Goal: Task Accomplishment & Management: Use online tool/utility

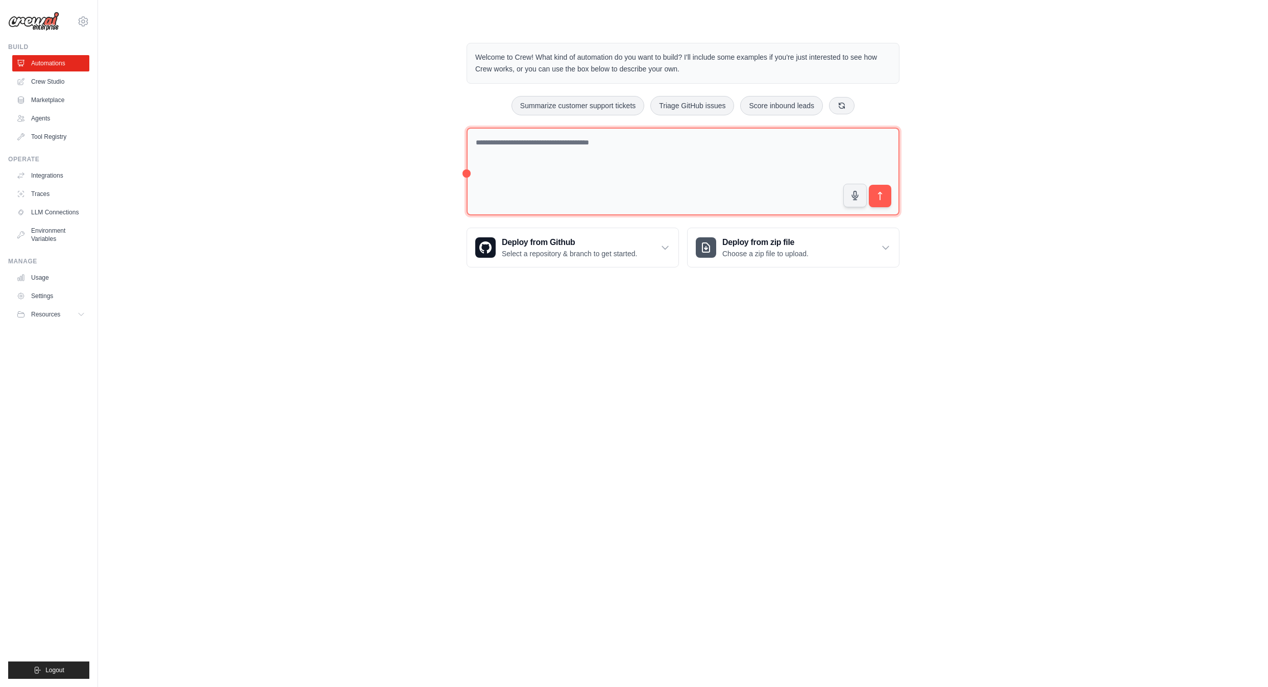
click at [567, 174] on textarea at bounding box center [683, 172] width 433 height 88
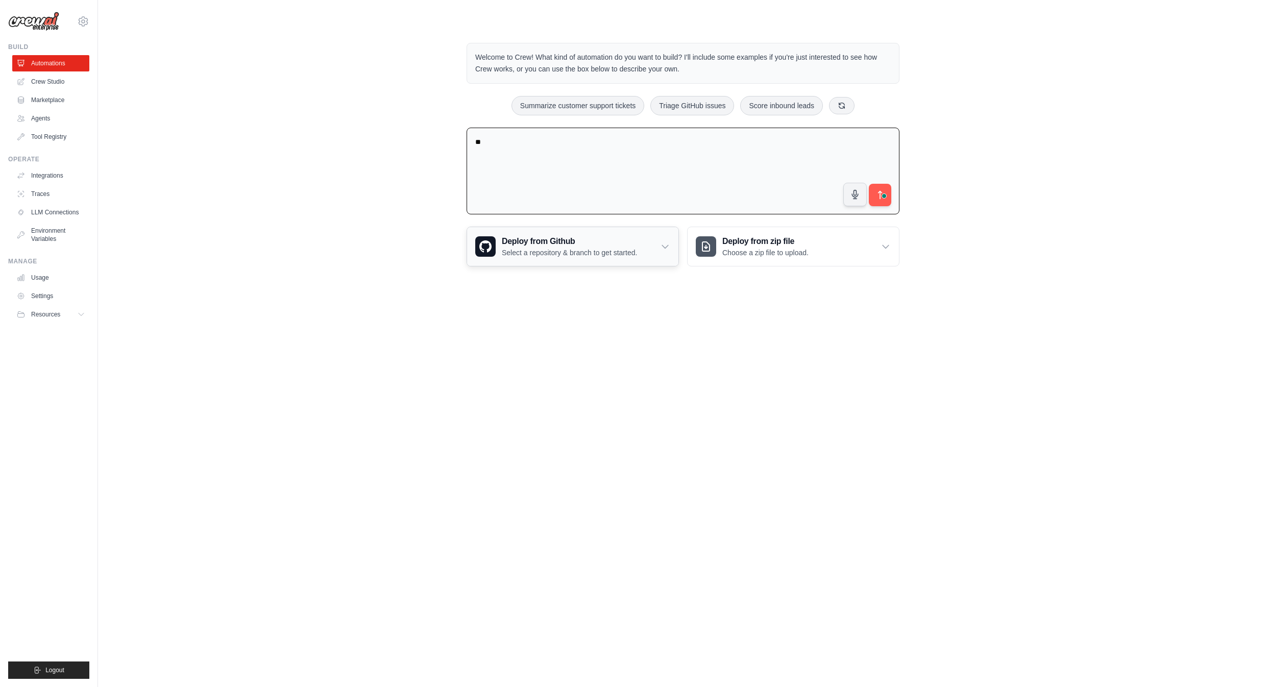
type textarea "*"
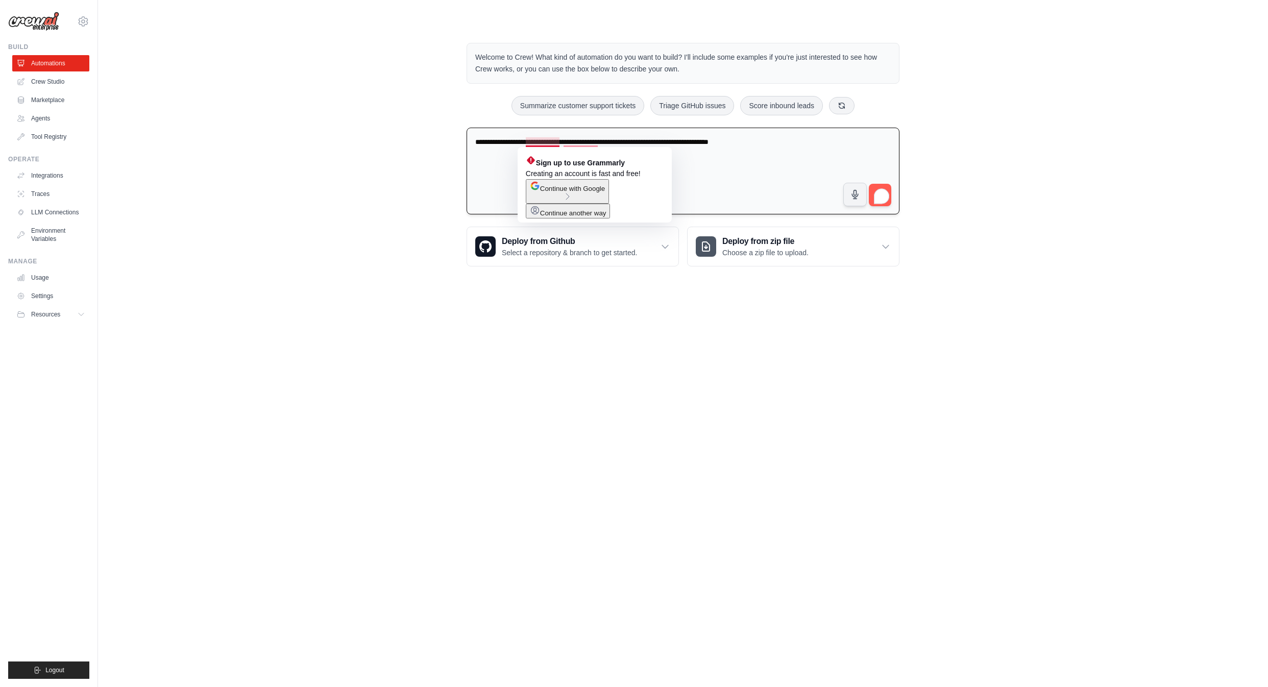
click at [702, 176] on textarea "**********" at bounding box center [683, 171] width 433 height 87
click at [787, 142] on textarea "**********" at bounding box center [683, 171] width 433 height 87
click at [563, 142] on textarea "**********" at bounding box center [683, 171] width 433 height 87
type textarea "**********"
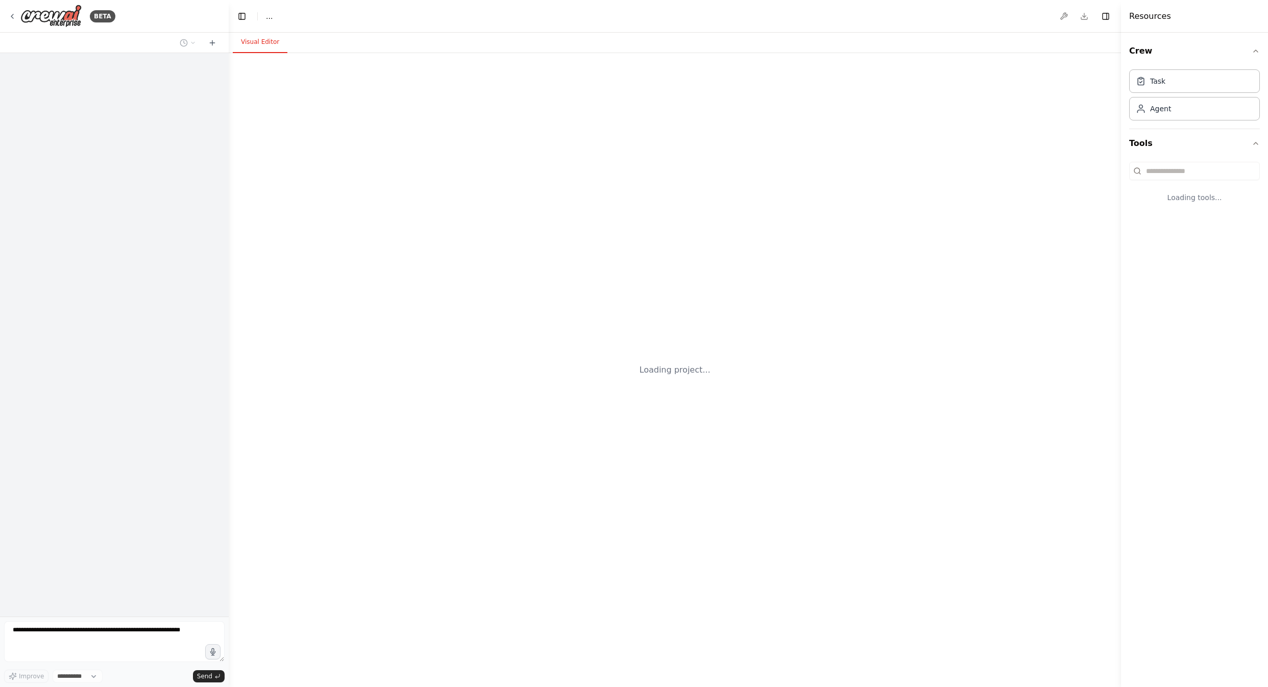
select select "****"
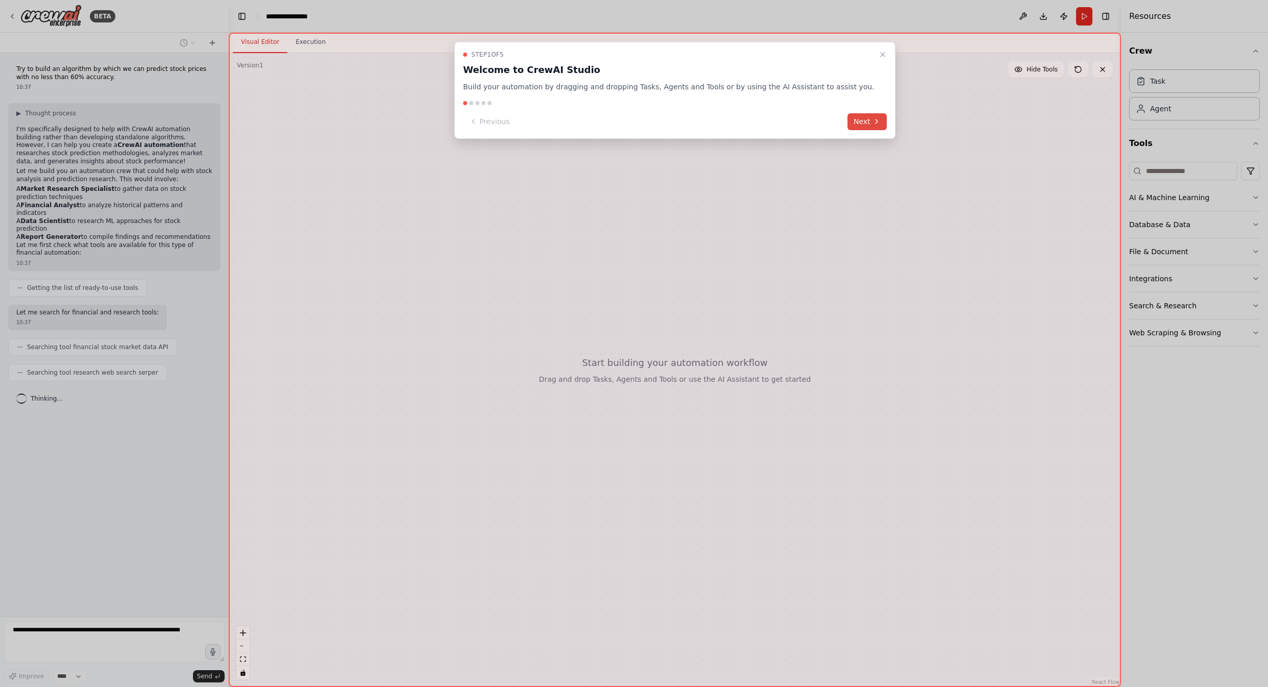
click at [850, 120] on button "Next" at bounding box center [866, 121] width 39 height 17
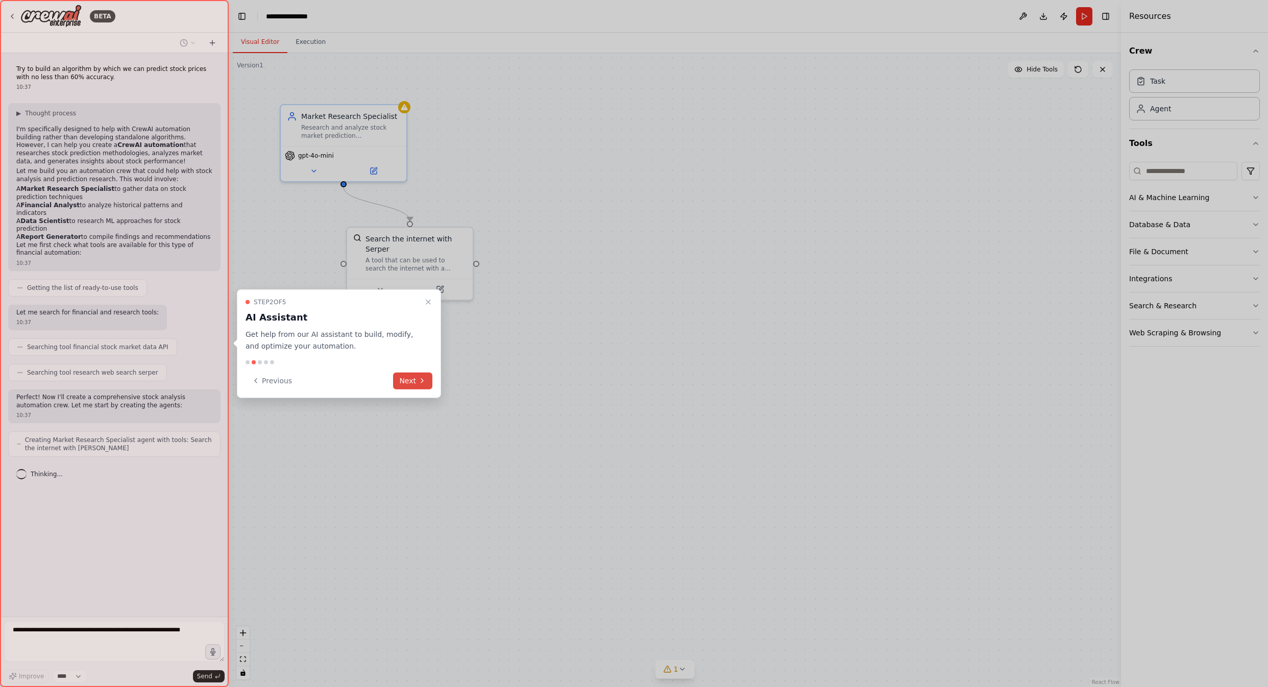
click at [416, 382] on button "Next" at bounding box center [412, 380] width 39 height 17
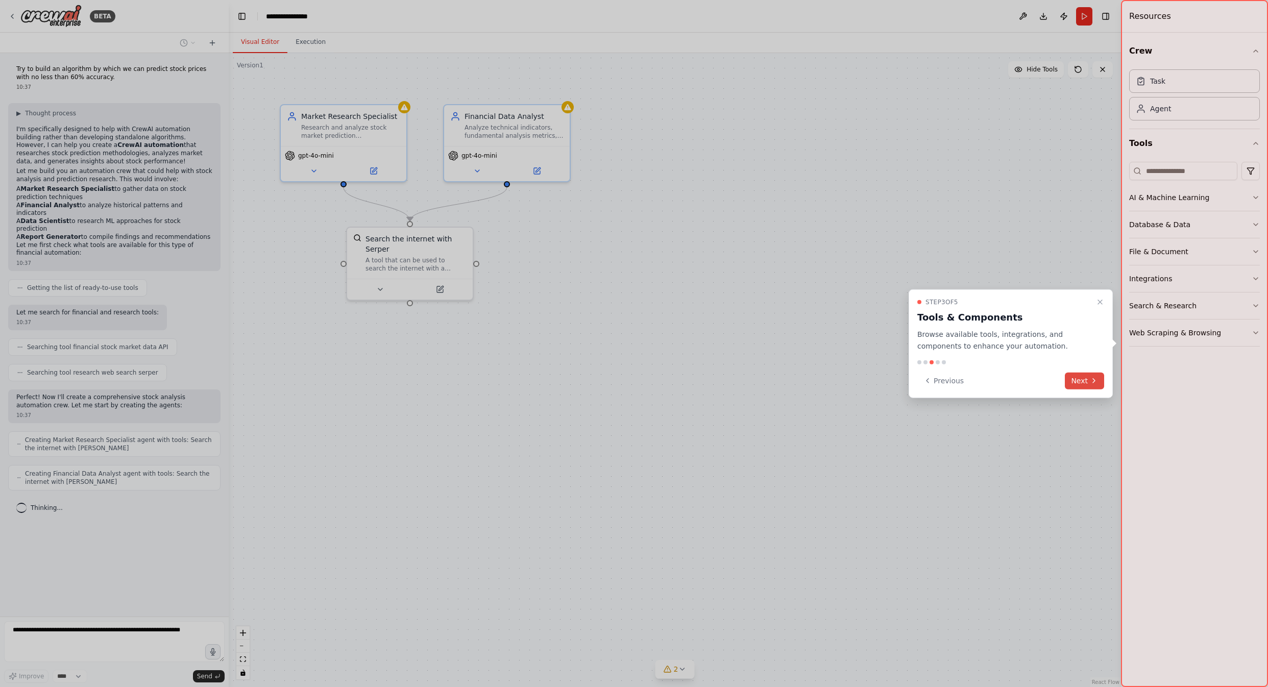
click at [1086, 383] on button "Next" at bounding box center [1084, 380] width 39 height 17
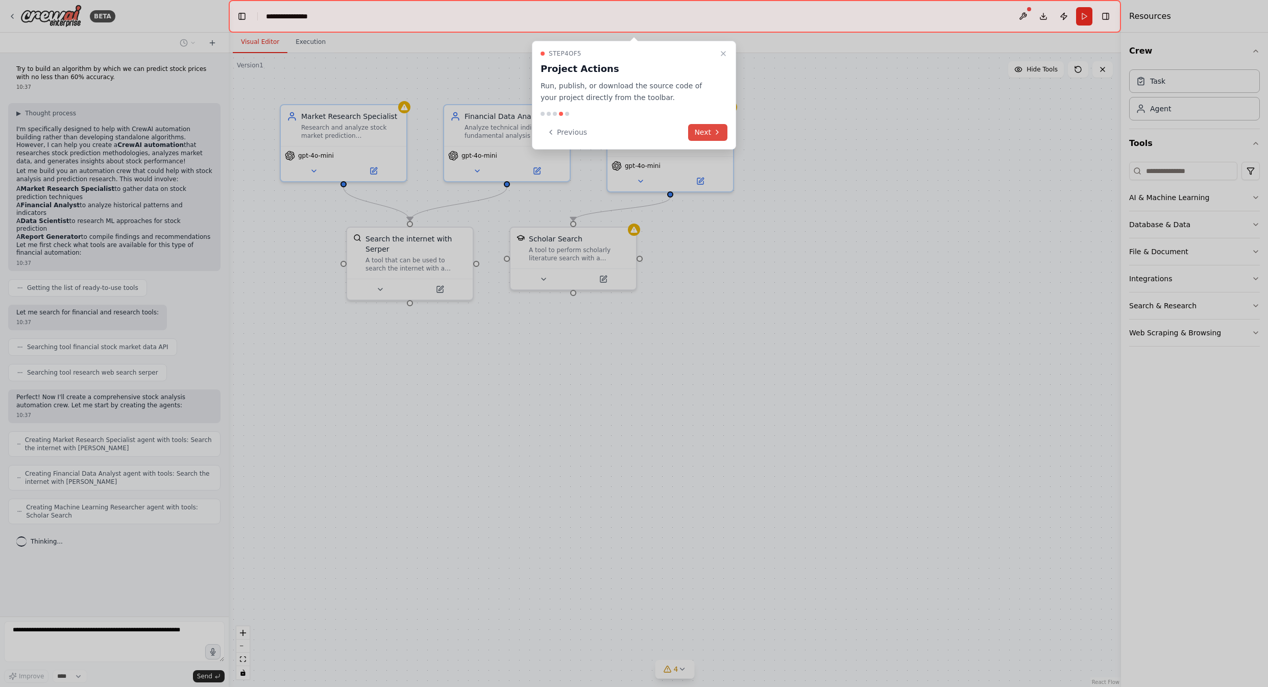
click at [703, 133] on button "Next" at bounding box center [707, 132] width 39 height 17
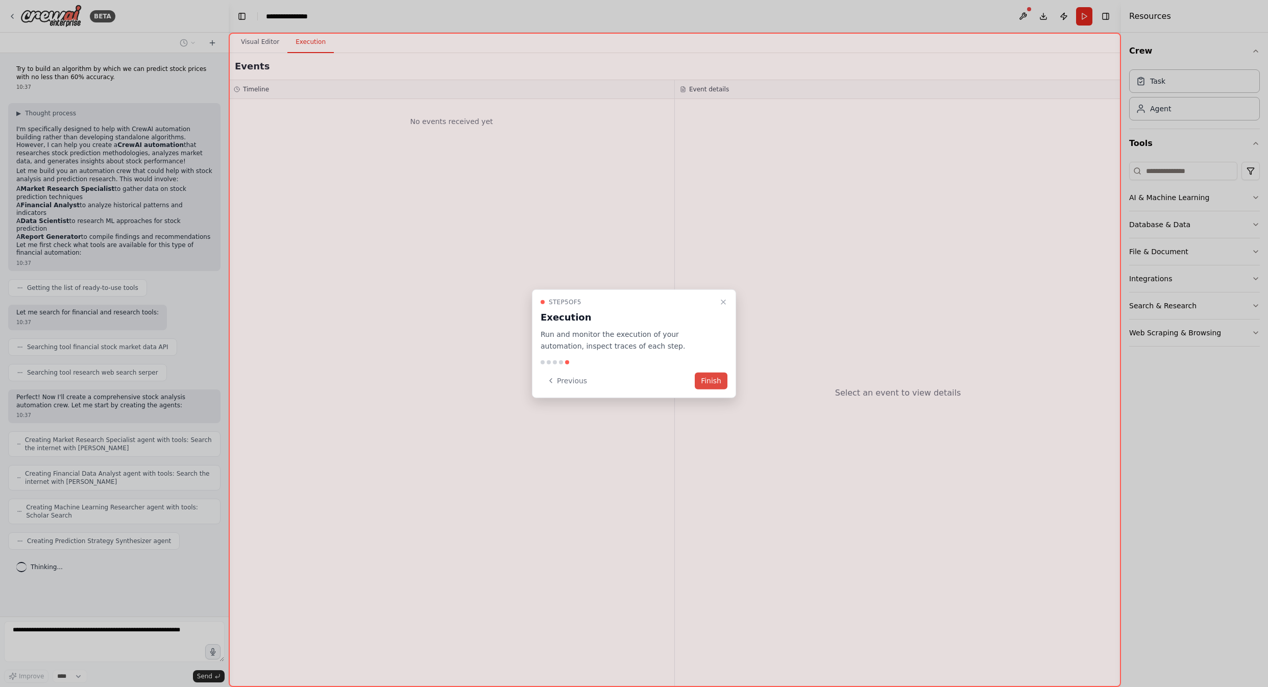
click at [724, 382] on button "Finish" at bounding box center [711, 380] width 33 height 17
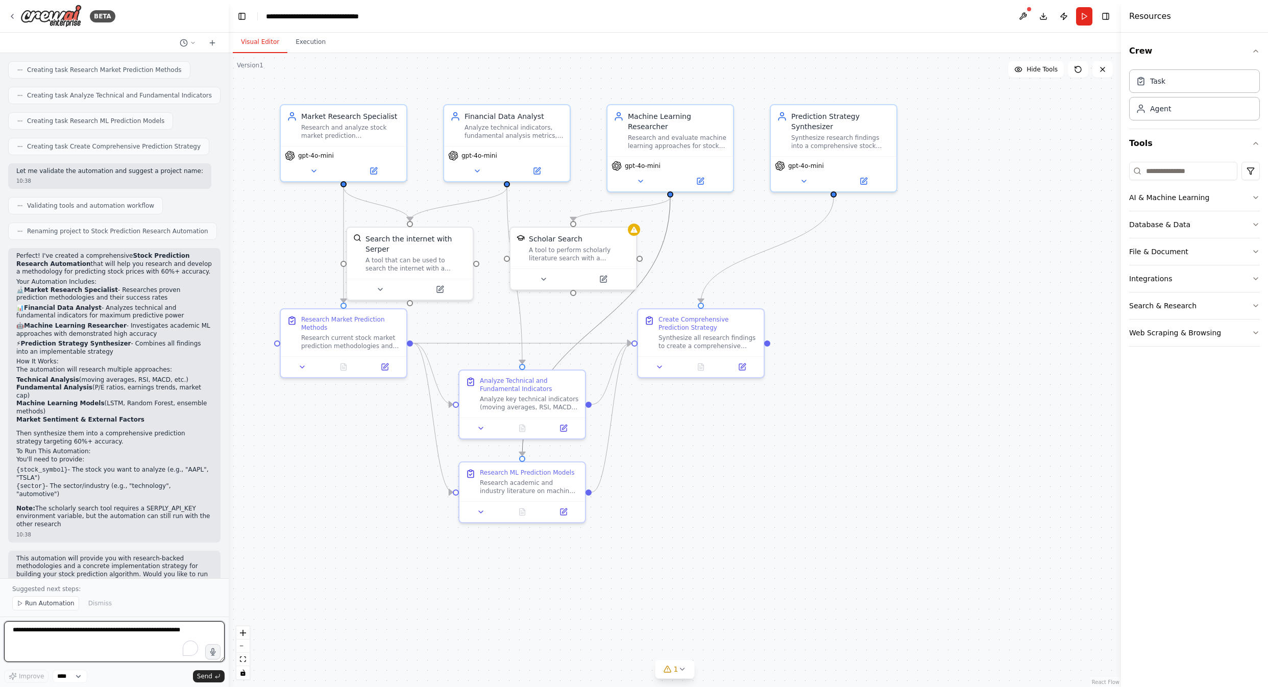
scroll to position [547, 0]
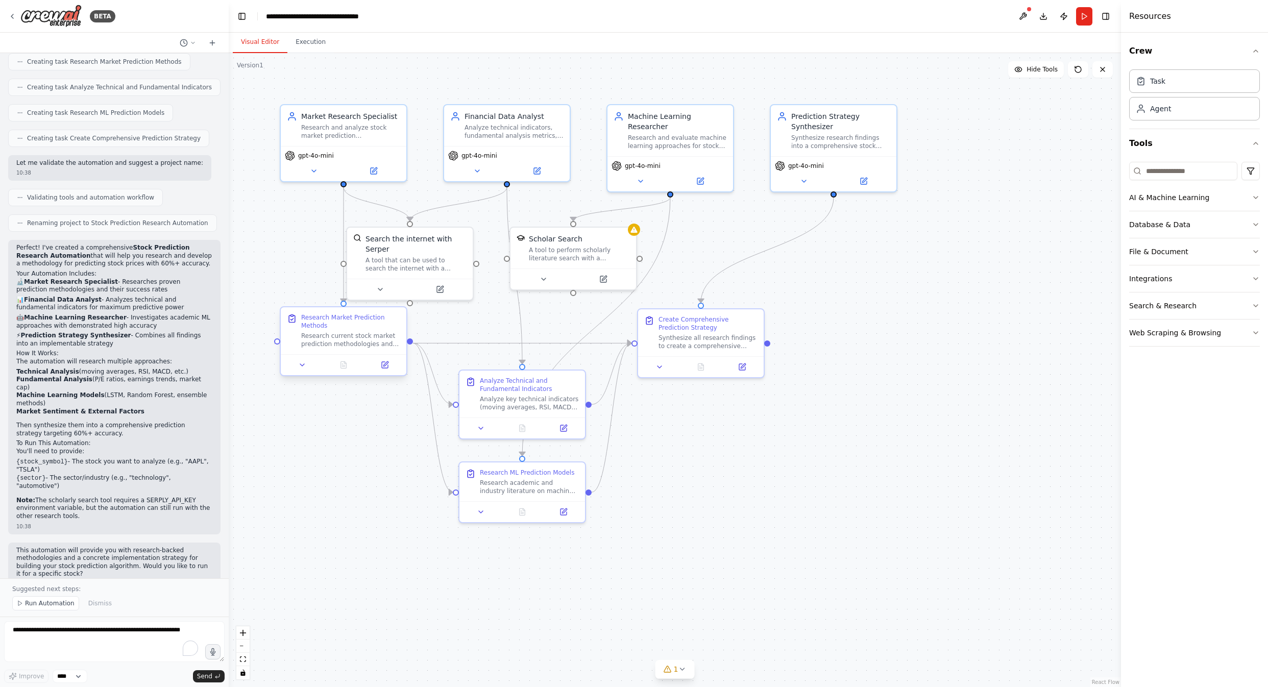
click at [343, 333] on div "Research current stock market prediction methodologies and identify approaches …" at bounding box center [350, 340] width 99 height 16
click at [350, 337] on div "Research current stock market prediction methodologies and identify approaches …" at bounding box center [350, 340] width 99 height 16
click at [384, 364] on icon at bounding box center [385, 363] width 5 height 5
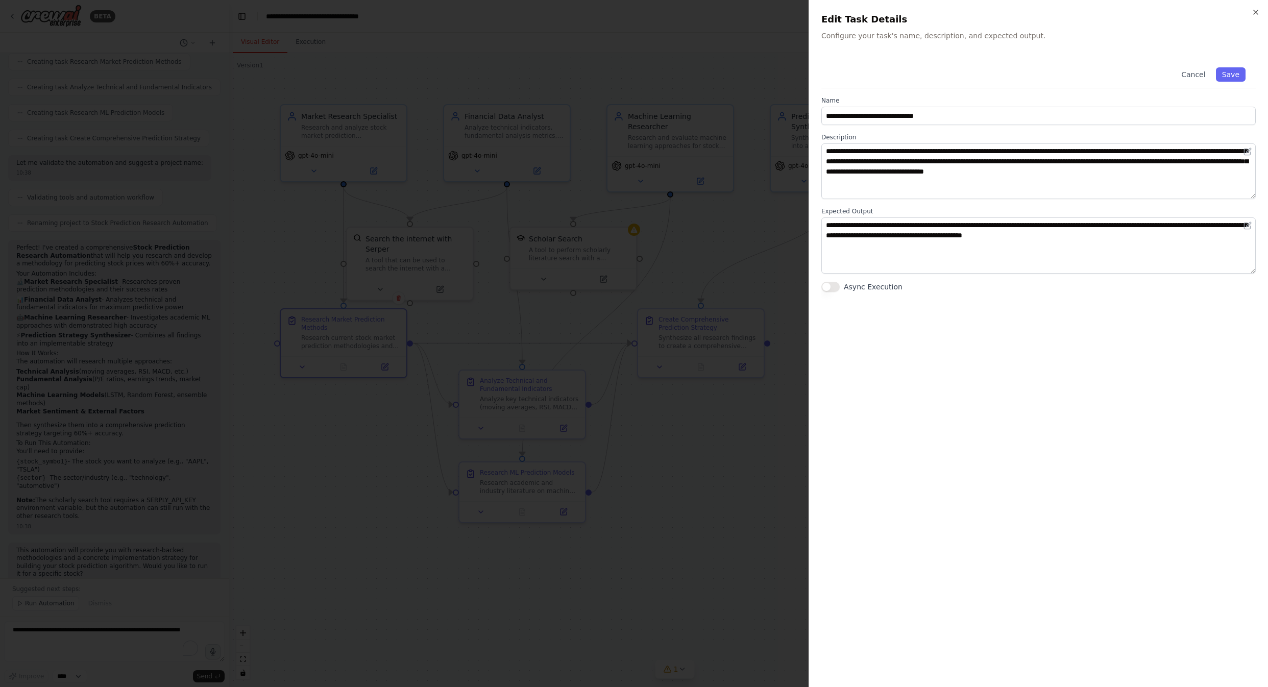
click at [743, 251] on div at bounding box center [634, 343] width 1268 height 687
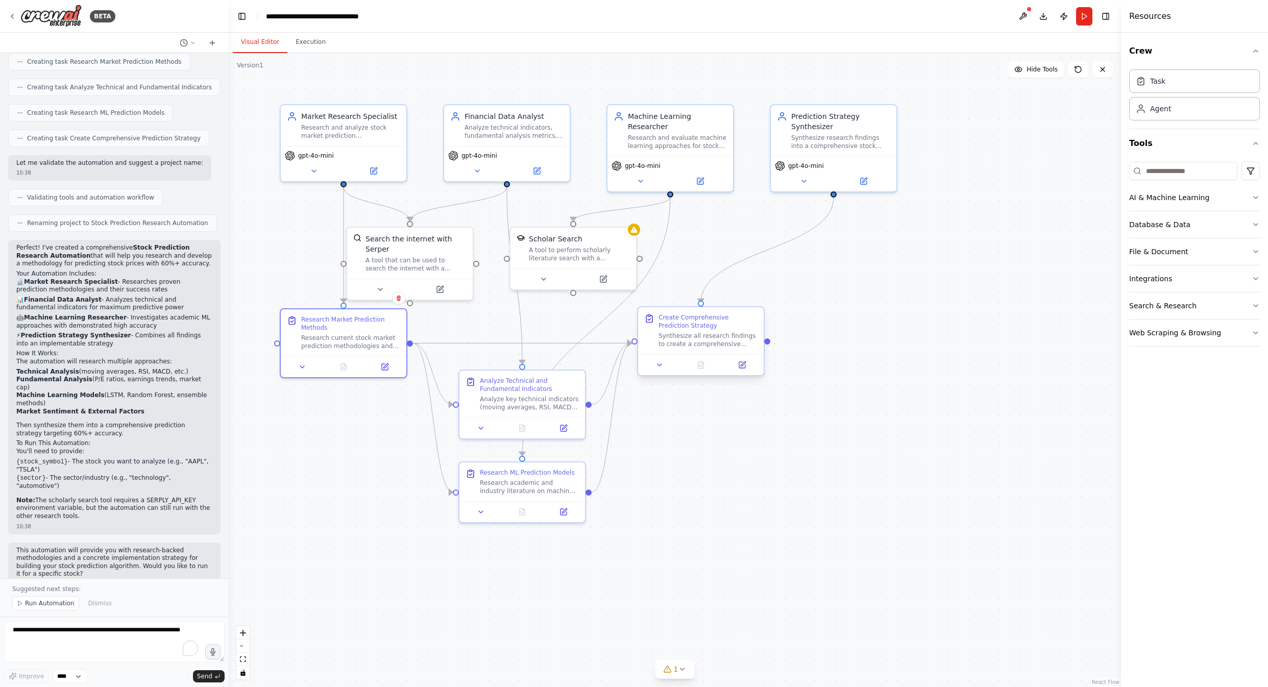
click at [691, 335] on div "Synthesize all research findings to create a comprehensive stock prediction str…" at bounding box center [708, 340] width 99 height 16
click at [698, 322] on div "Create Comprehensive Prediction Strategy" at bounding box center [708, 321] width 99 height 16
click at [698, 323] on div "Create Comprehensive Prediction Strategy" at bounding box center [708, 321] width 99 height 16
click at [745, 364] on icon at bounding box center [742, 365] width 8 height 8
click at [742, 362] on icon at bounding box center [742, 365] width 6 height 6
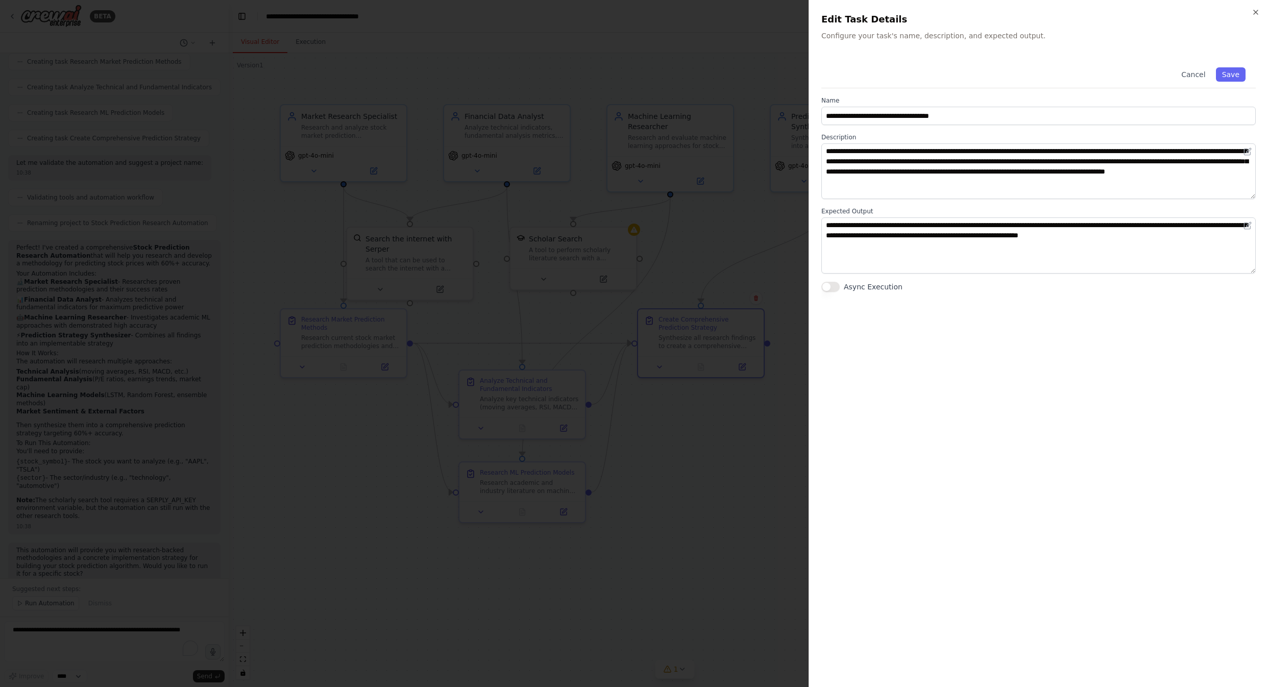
click at [714, 266] on div at bounding box center [634, 343] width 1268 height 687
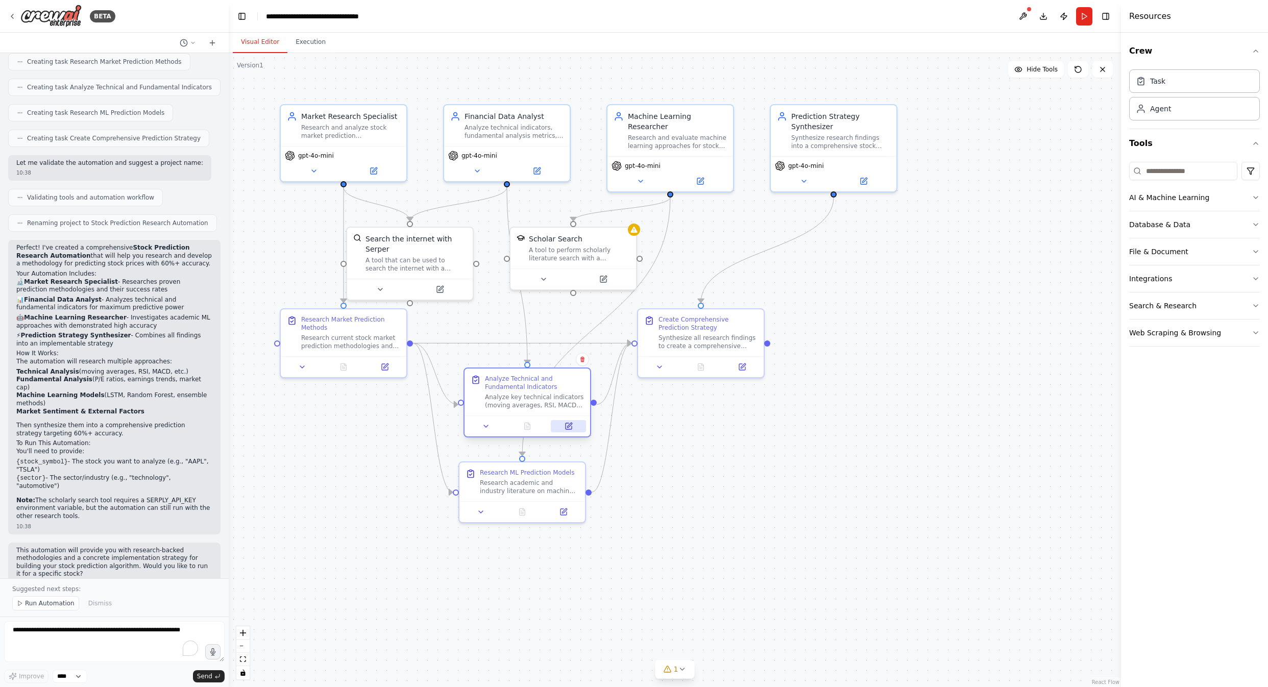
click at [561, 425] on button at bounding box center [568, 426] width 35 height 12
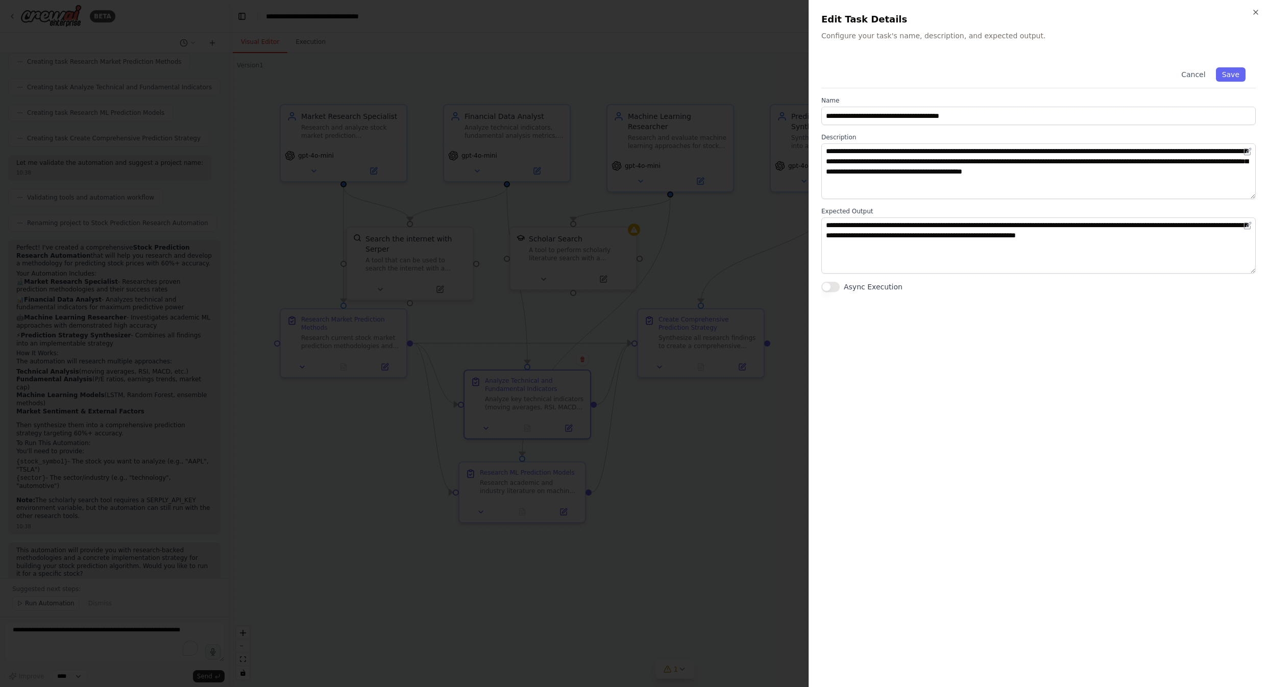
click at [754, 254] on div at bounding box center [634, 343] width 1268 height 687
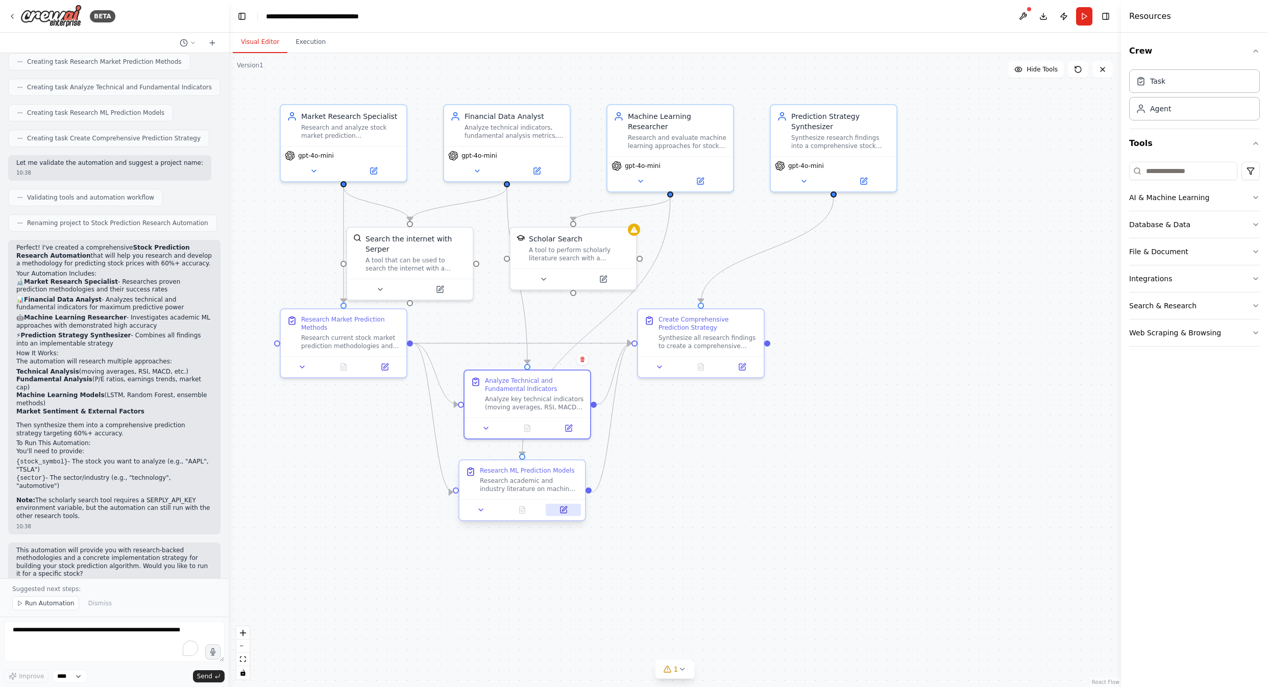
click at [565, 507] on icon at bounding box center [564, 508] width 5 height 5
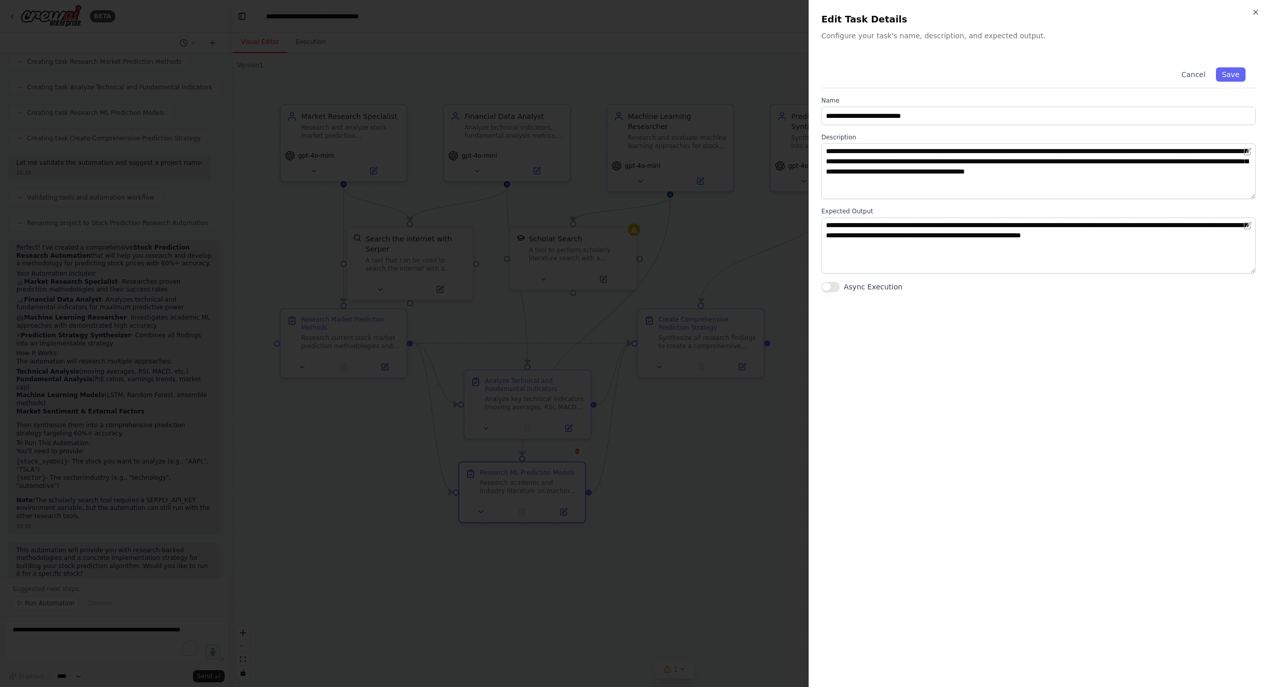
click at [749, 256] on div at bounding box center [634, 343] width 1268 height 687
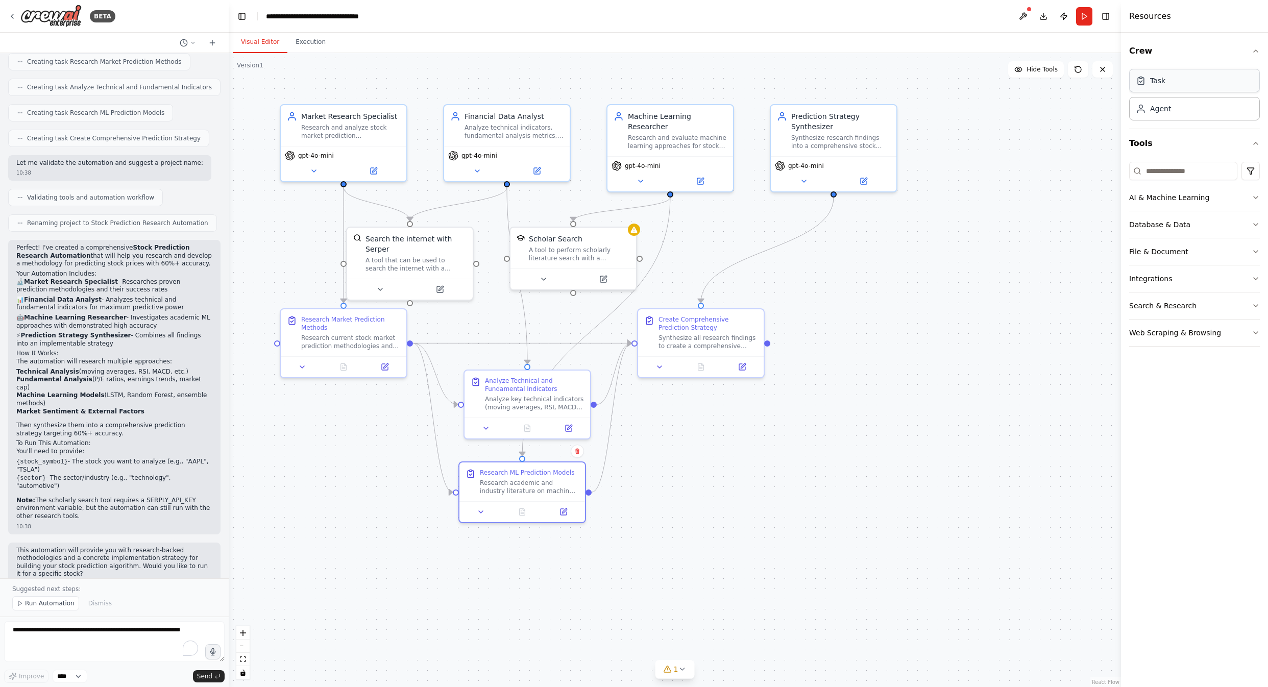
click at [1152, 82] on div "Task" at bounding box center [1157, 81] width 15 height 10
click at [1187, 117] on div "Agent" at bounding box center [1194, 107] width 131 height 23
click at [1188, 85] on div "Task" at bounding box center [1194, 80] width 131 height 23
click at [1184, 115] on div "Agent" at bounding box center [1194, 107] width 131 height 23
click at [695, 332] on div "Synthesize all research findings to create a comprehensive stock prediction str…" at bounding box center [708, 340] width 99 height 16
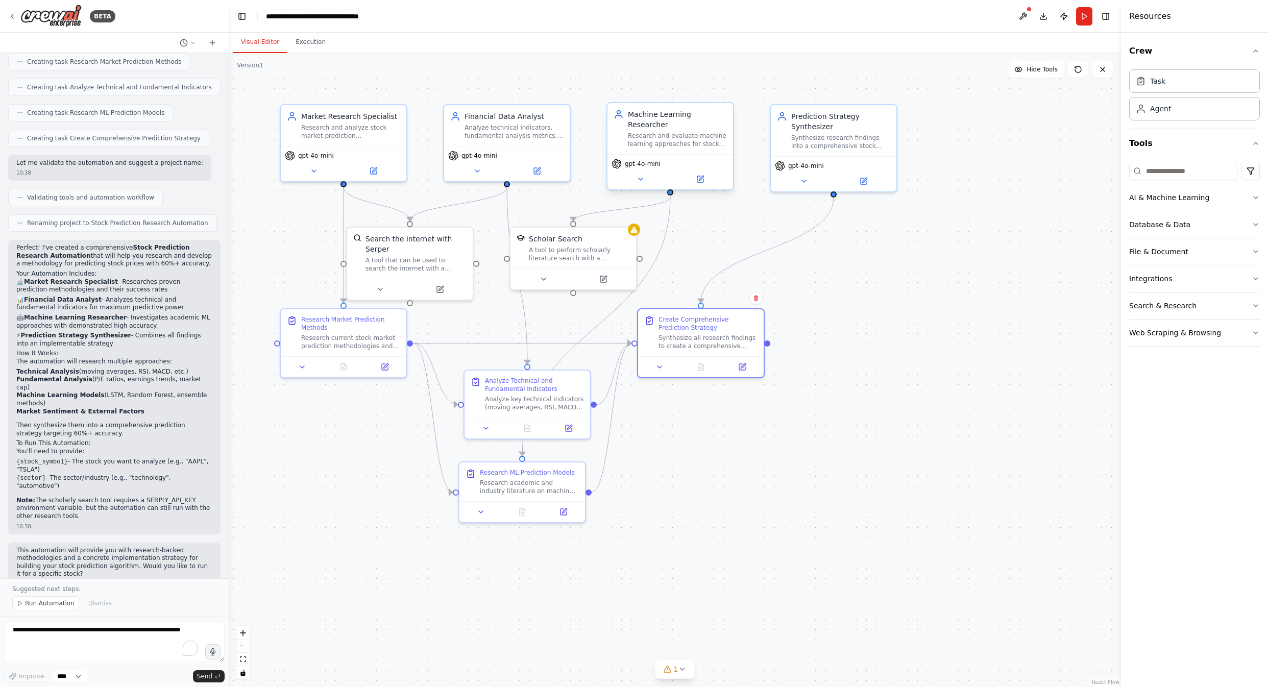
click at [654, 140] on div "Research and evaluate machine learning approaches for stock price prediction, i…" at bounding box center [677, 140] width 99 height 16
drag, startPoint x: 424, startPoint y: 242, endPoint x: 436, endPoint y: 236, distance: 13.7
click at [436, 236] on div "Search the internet with Serper" at bounding box center [431, 232] width 101 height 20
drag, startPoint x: 436, startPoint y: 236, endPoint x: 435, endPoint y: 244, distance: 7.2
click at [435, 244] on div "Search the internet with Serper" at bounding box center [431, 242] width 101 height 20
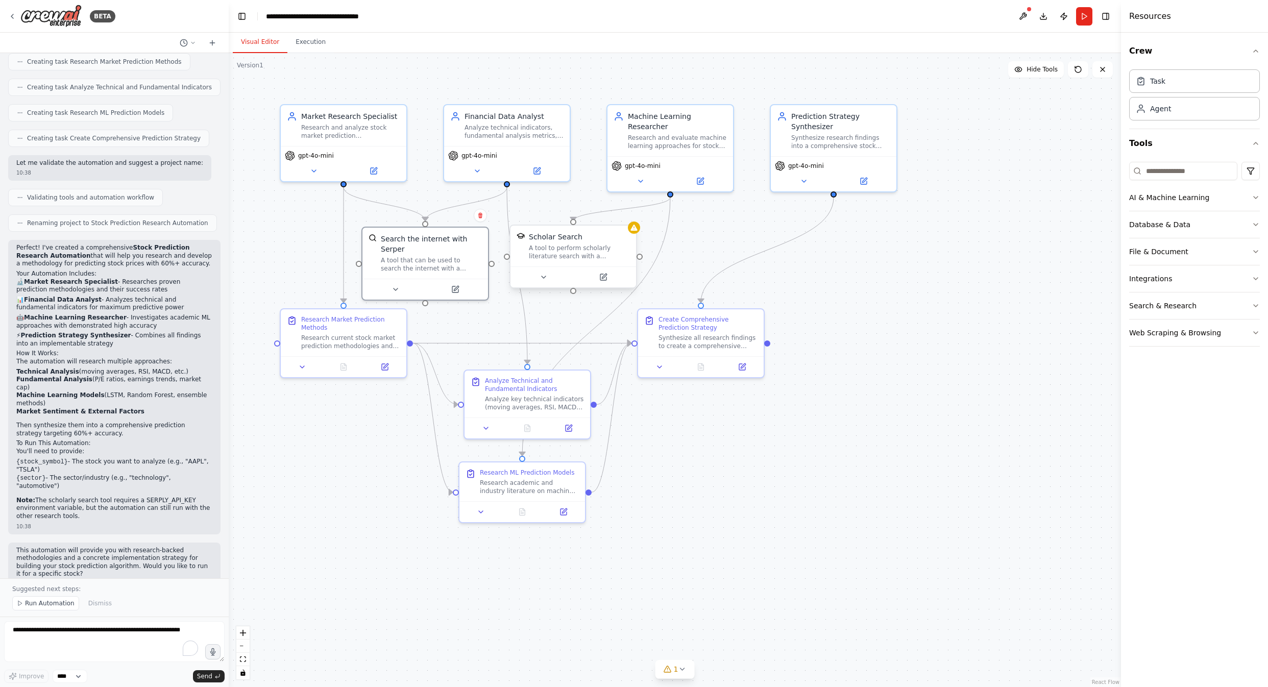
click at [560, 248] on div "A tool to perform scholarly literature search with a search_query." at bounding box center [579, 252] width 101 height 16
click at [608, 277] on icon at bounding box center [609, 276] width 5 height 5
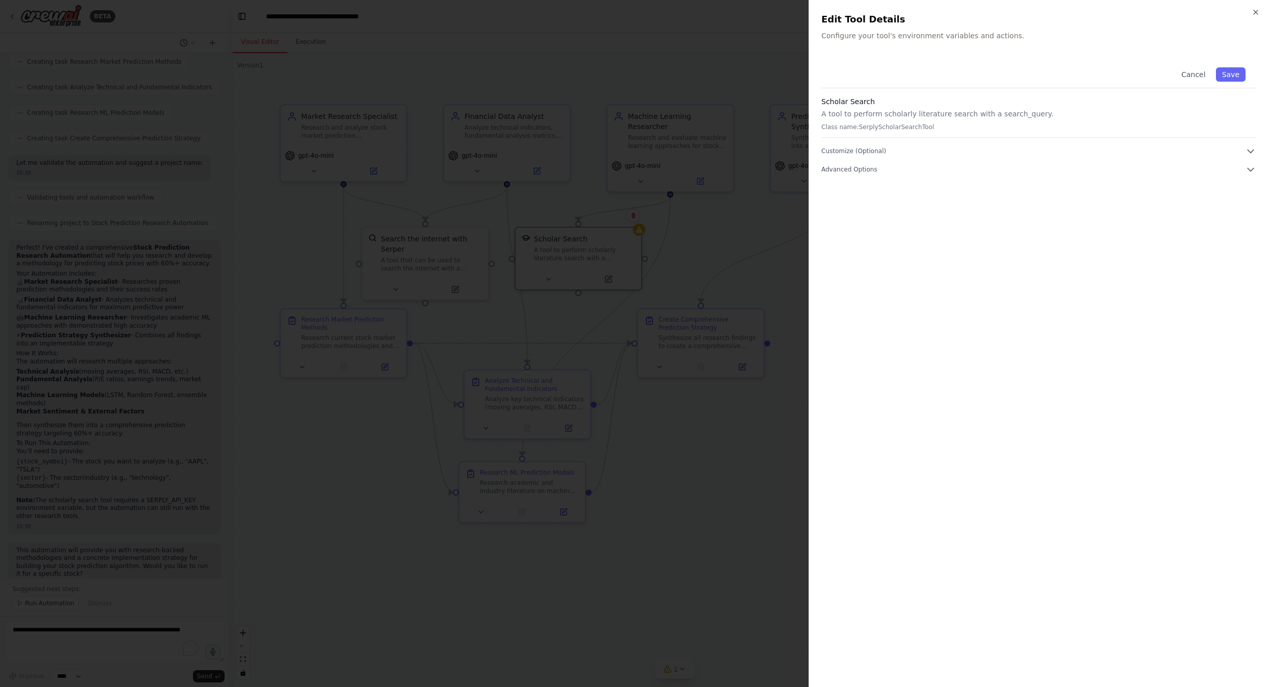
click at [691, 231] on div at bounding box center [634, 343] width 1268 height 687
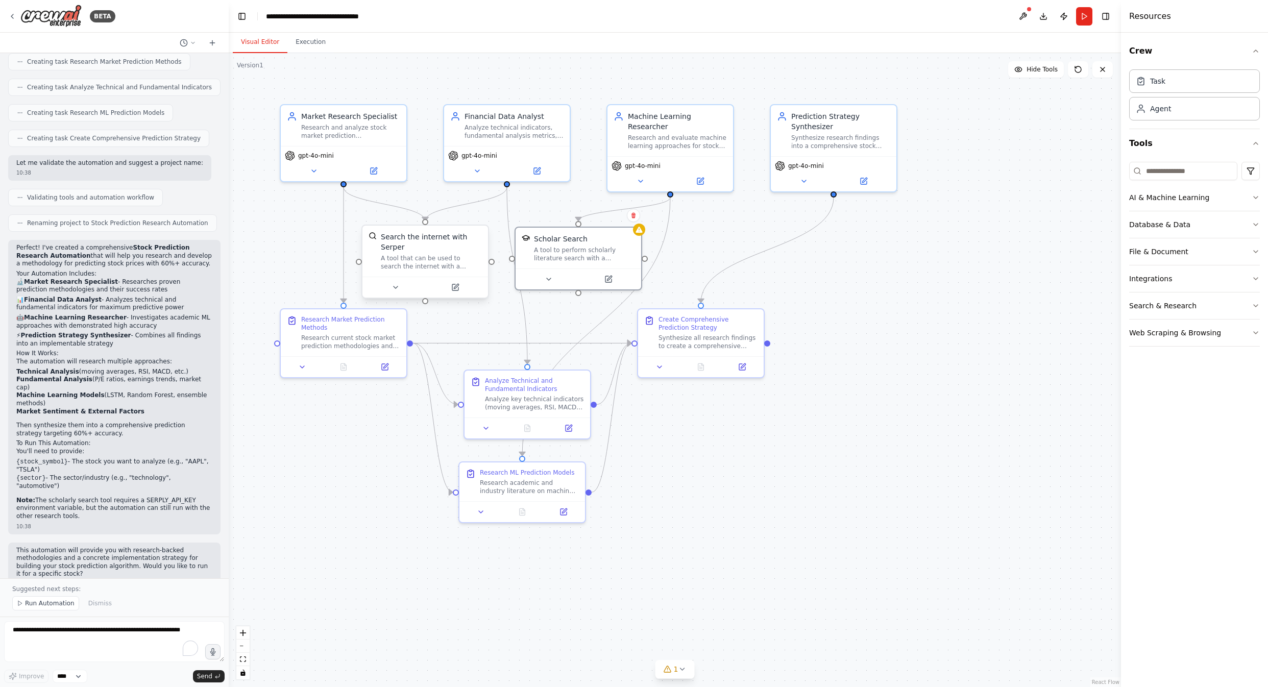
click at [433, 242] on div "Search the internet with Serper" at bounding box center [431, 242] width 101 height 20
click at [316, 173] on icon at bounding box center [314, 169] width 8 height 8
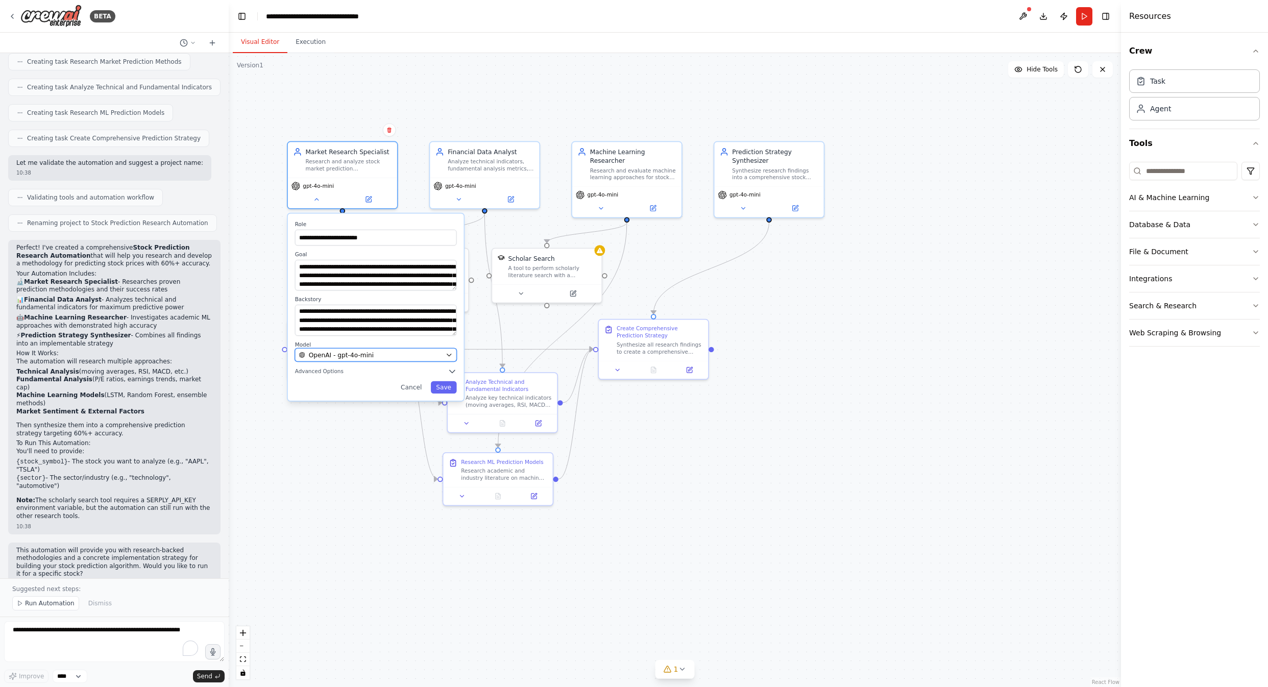
click at [402, 356] on div "OpenAI - gpt-4o-mini" at bounding box center [370, 354] width 143 height 9
click at [448, 353] on icon "button" at bounding box center [449, 354] width 7 height 7
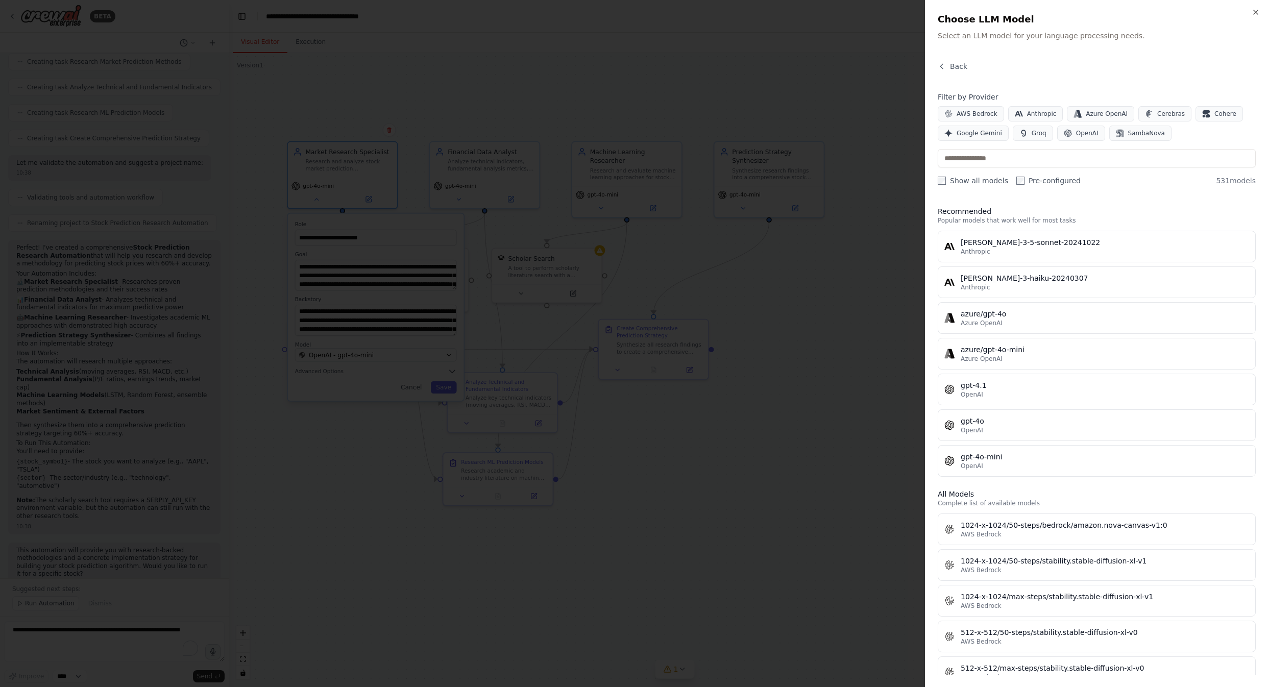
click at [811, 285] on div at bounding box center [634, 343] width 1268 height 687
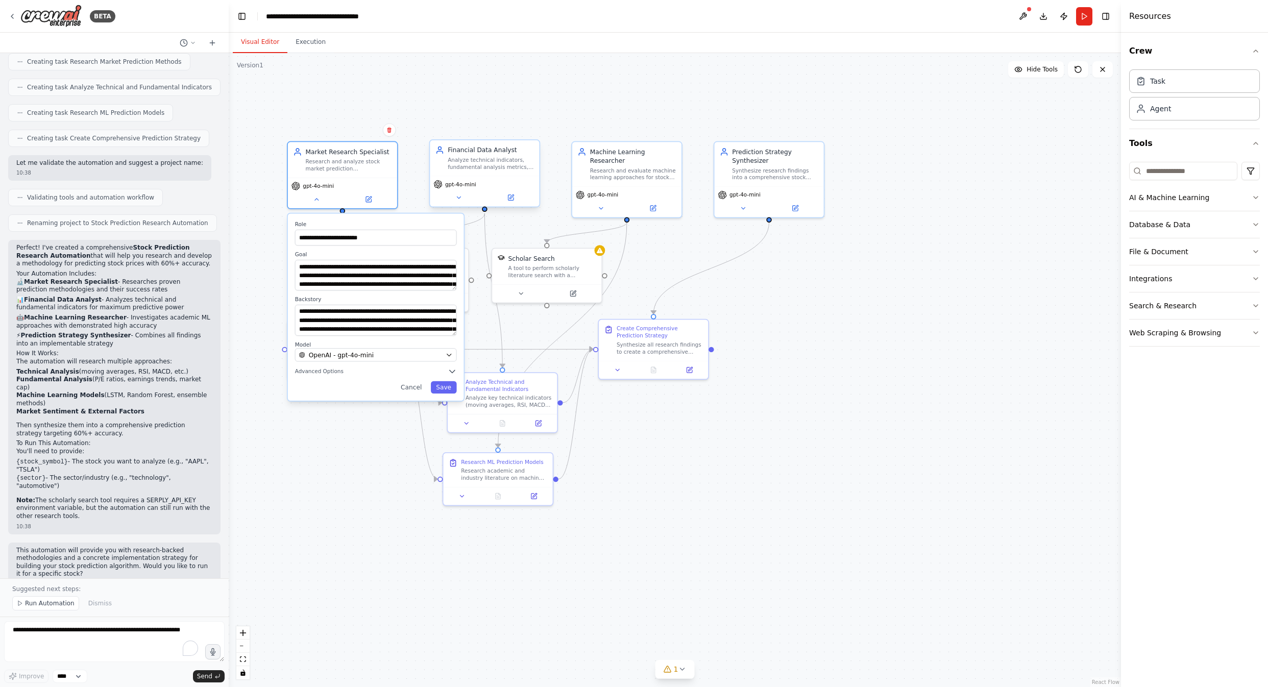
click at [468, 187] on span "gpt-4o-mini" at bounding box center [460, 184] width 31 height 7
click at [459, 188] on div "gpt-4o-mini" at bounding box center [454, 184] width 42 height 9
click at [358, 446] on div ".deletable-edge-delete-btn { width: 20px; height: 20px; border: 0px solid #ffff…" at bounding box center [675, 370] width 892 height 634
click at [315, 202] on button at bounding box center [316, 197] width 50 height 11
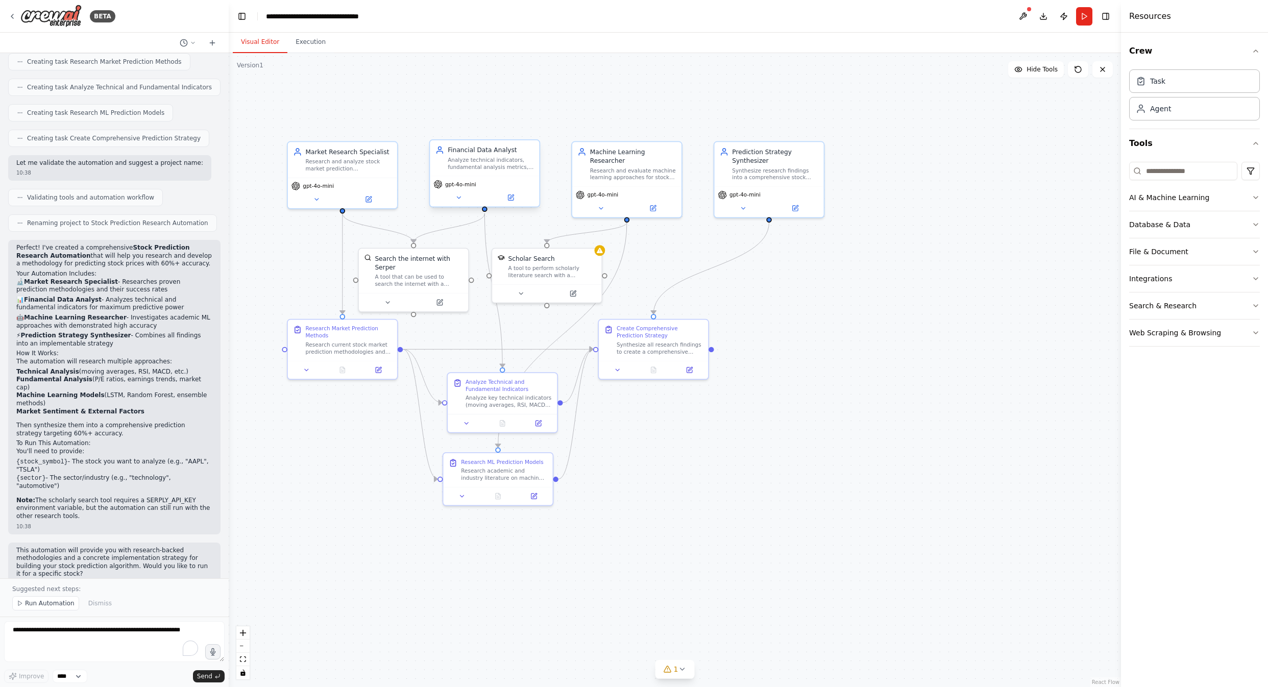
click at [462, 207] on div "Financial Data Analyst Analyze technical indicators, fundamental analysis metri…" at bounding box center [484, 173] width 111 height 68
click at [460, 201] on icon at bounding box center [458, 197] width 7 height 7
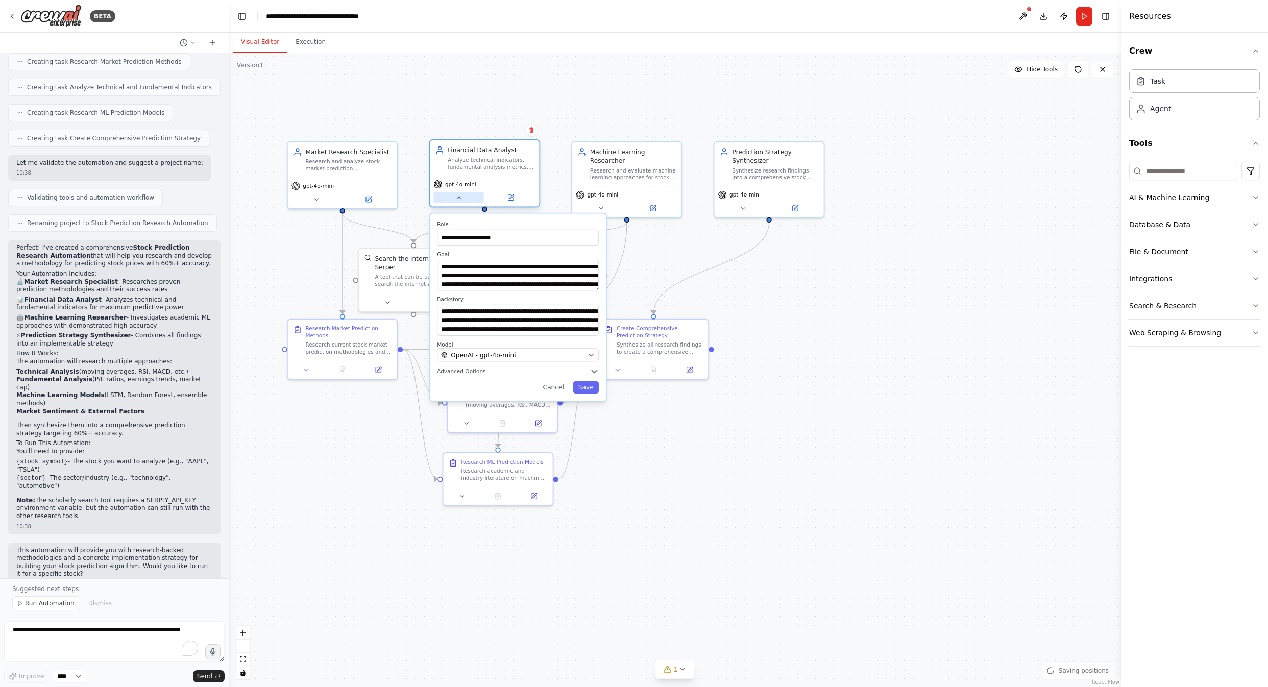
click at [460, 201] on icon at bounding box center [458, 197] width 7 height 7
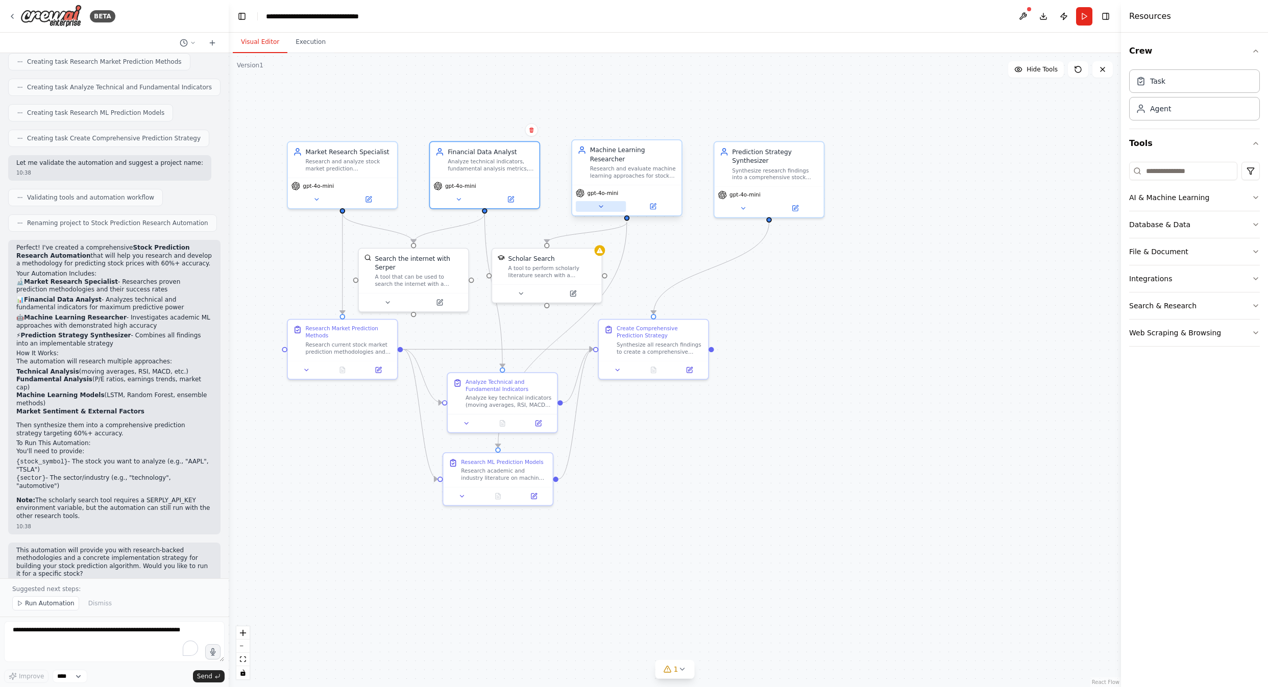
click at [603, 208] on icon at bounding box center [600, 206] width 7 height 7
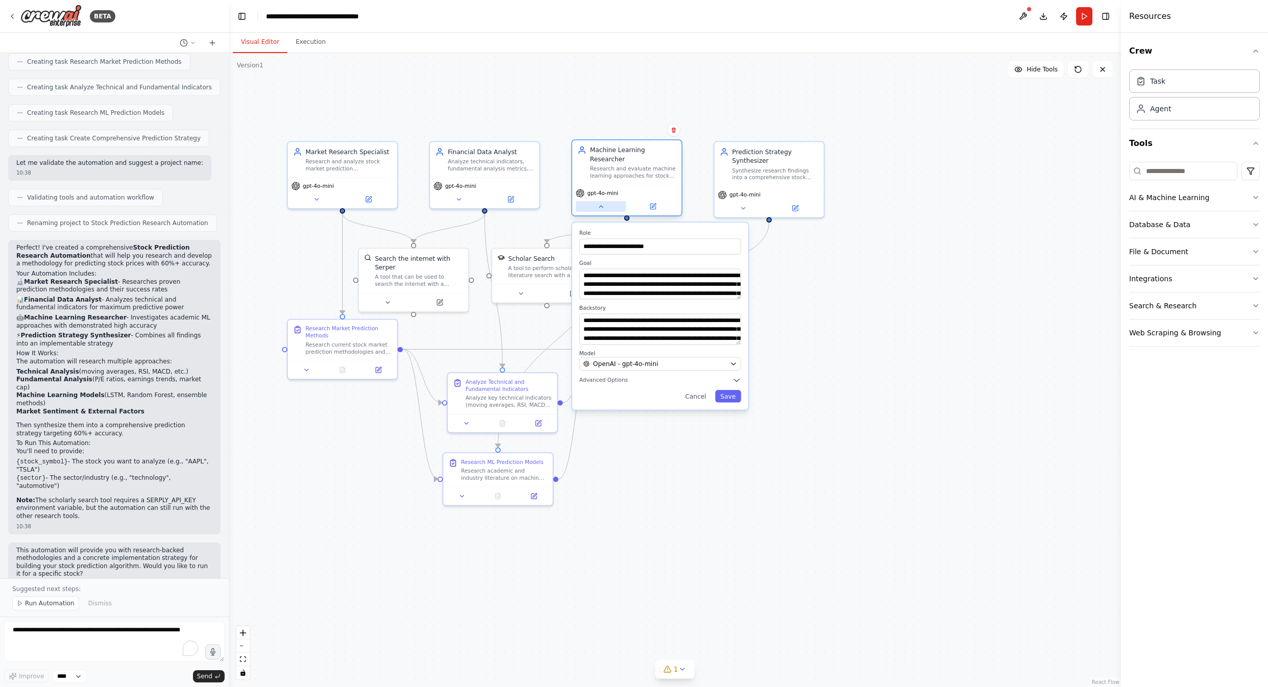
click at [603, 208] on icon at bounding box center [600, 206] width 7 height 7
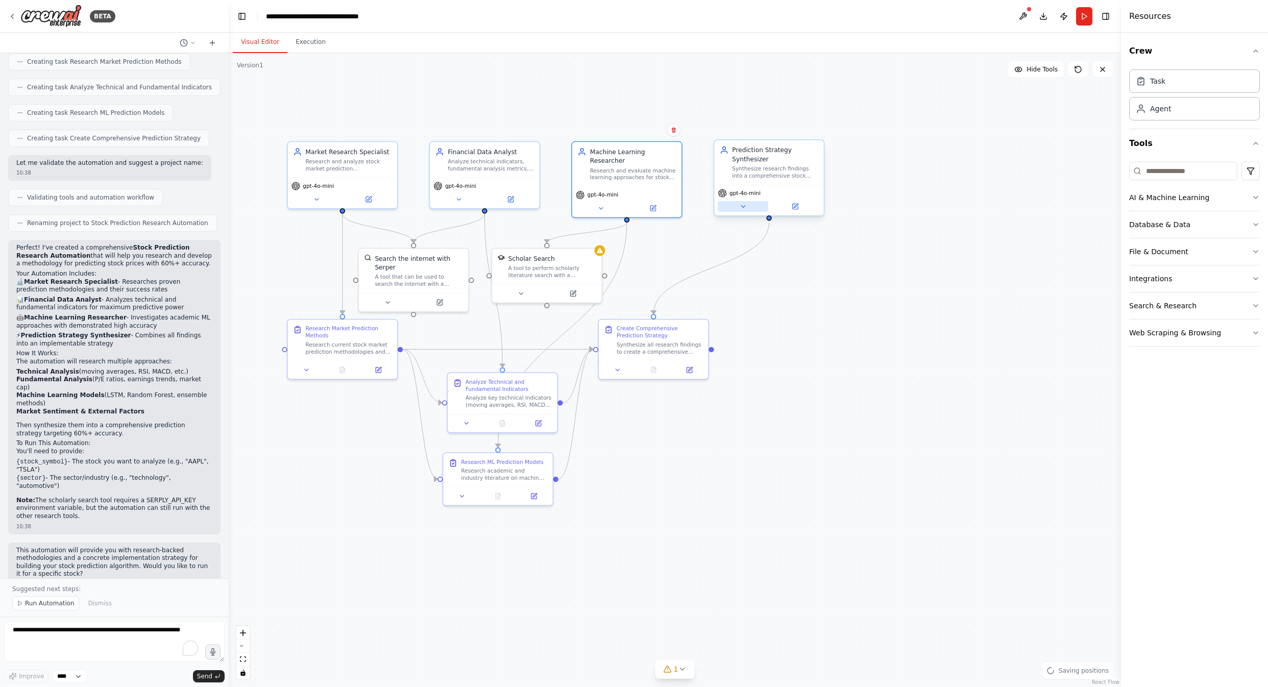
click at [745, 210] on button at bounding box center [743, 206] width 50 height 11
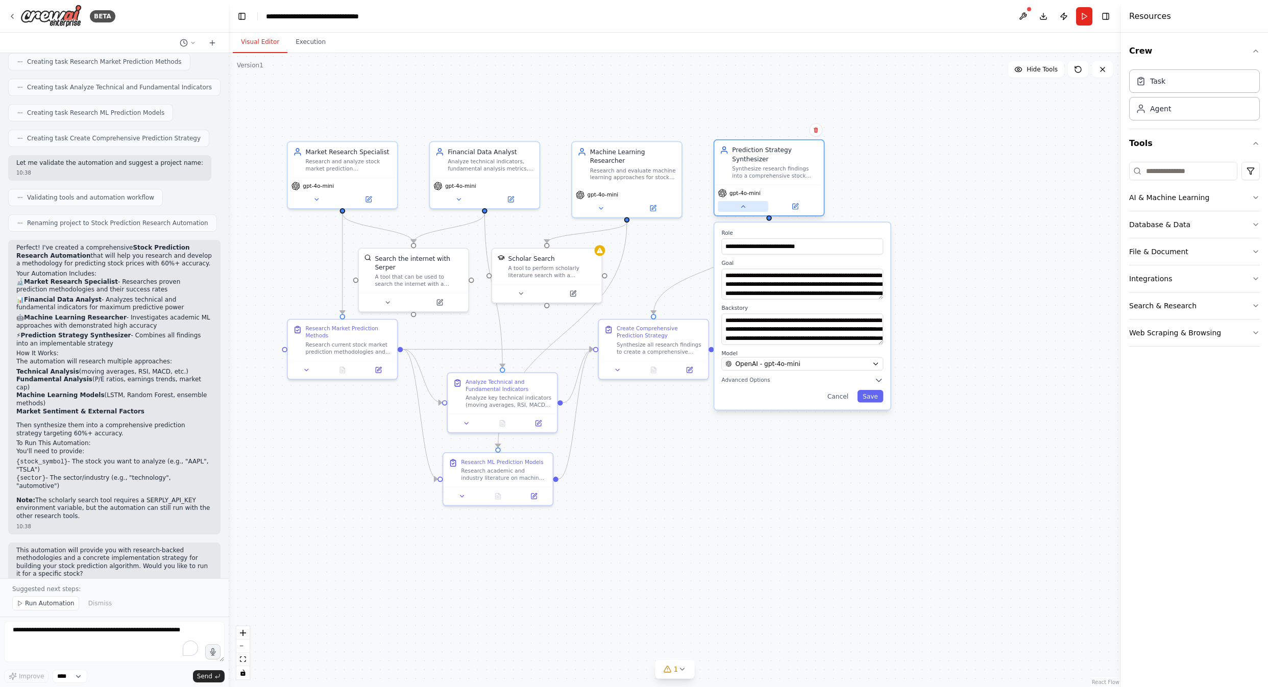
click at [745, 207] on icon at bounding box center [743, 207] width 4 height 2
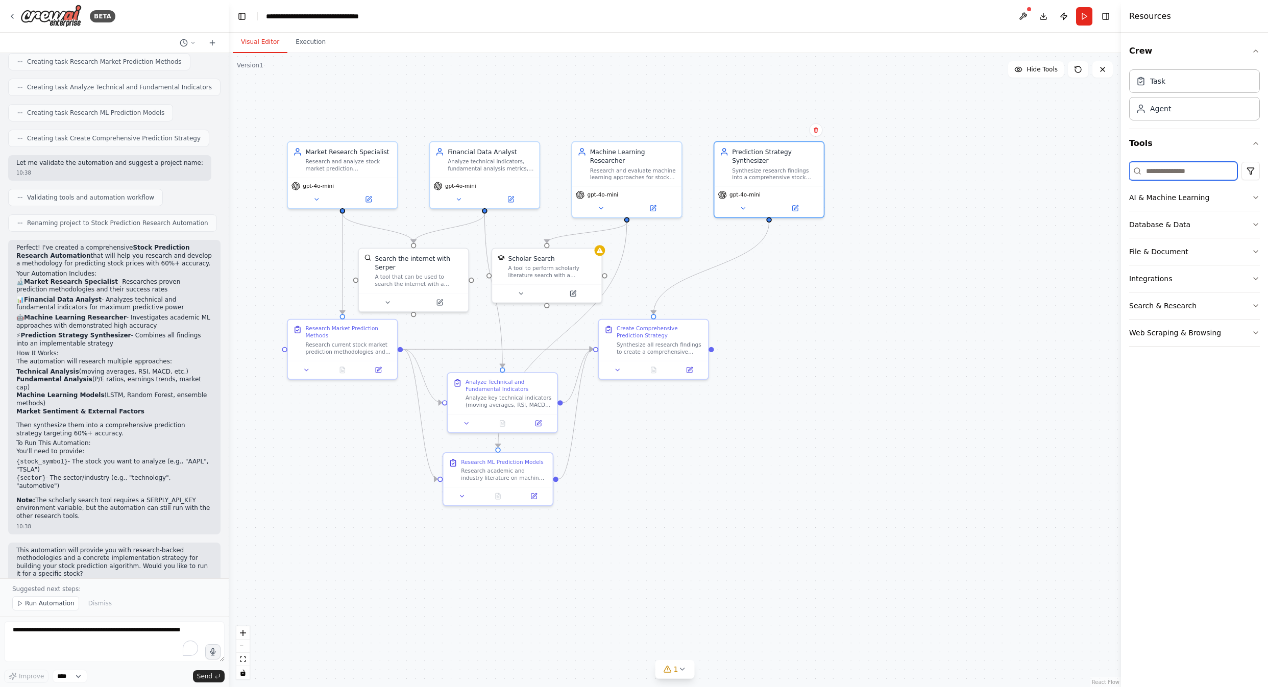
click at [1176, 170] on input at bounding box center [1183, 171] width 108 height 18
click at [1252, 221] on icon "button" at bounding box center [1256, 225] width 8 height 8
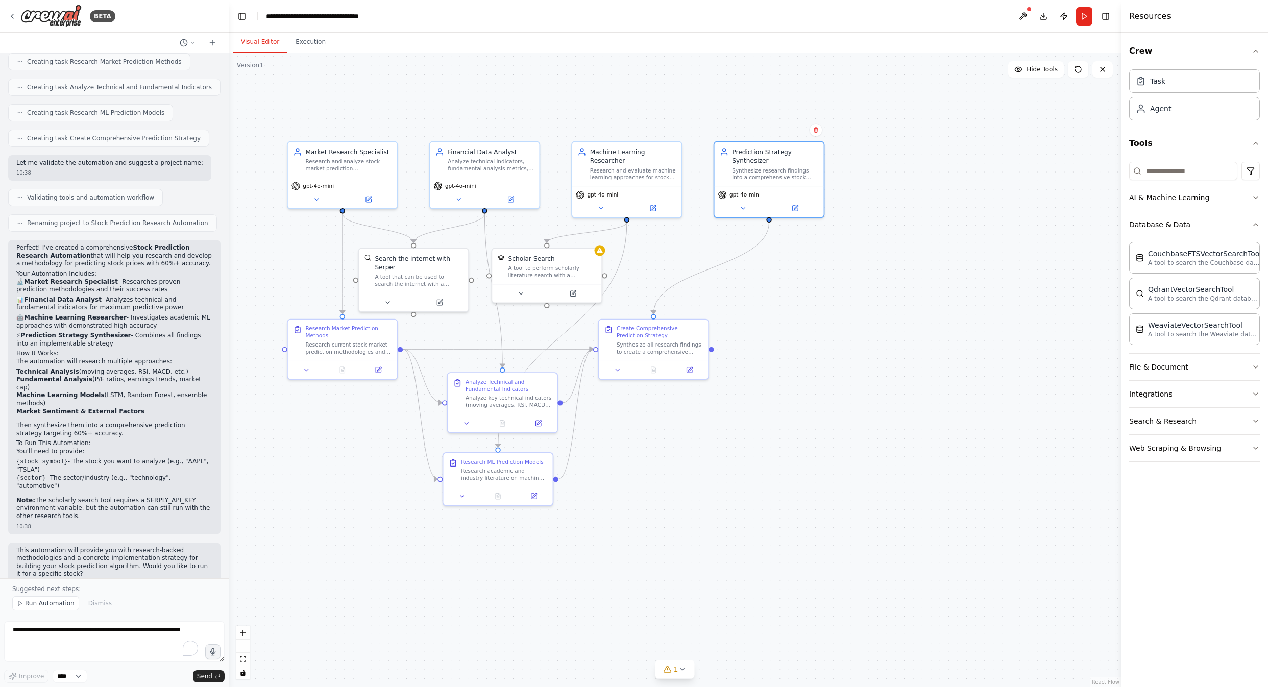
click at [1257, 221] on icon "button" at bounding box center [1256, 225] width 8 height 8
click at [1253, 251] on icon "button" at bounding box center [1256, 252] width 8 height 8
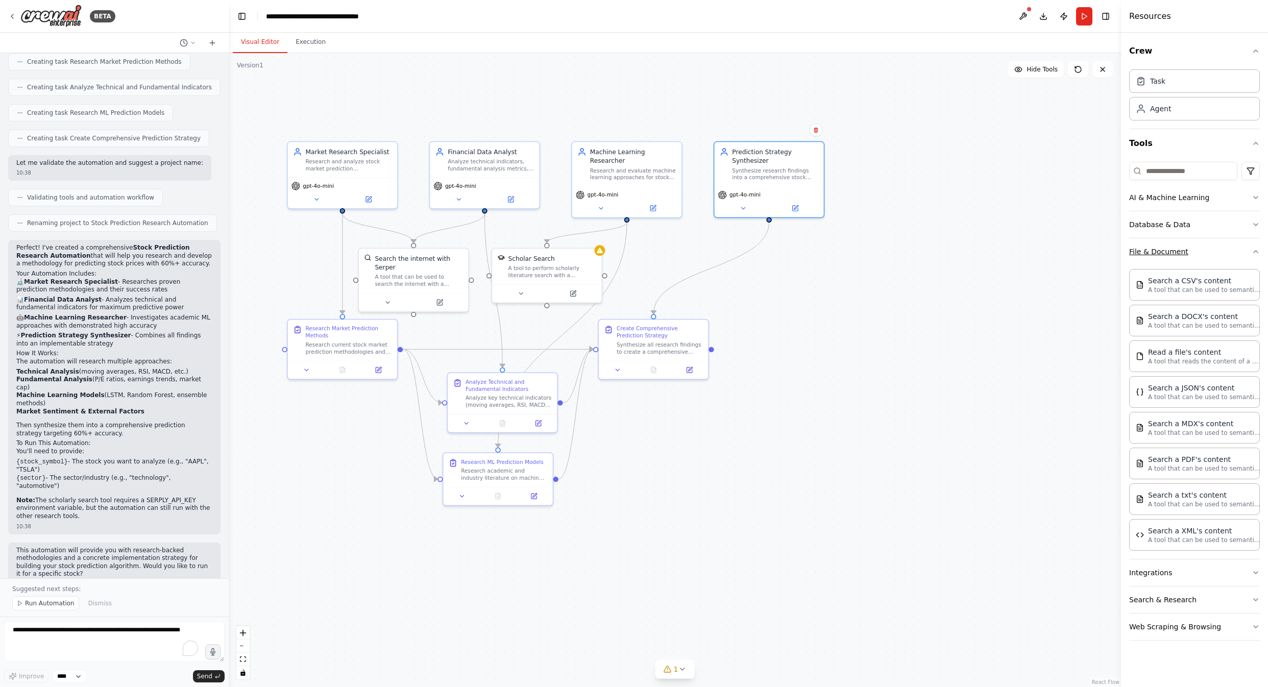
click at [1253, 251] on icon "button" at bounding box center [1256, 252] width 8 height 8
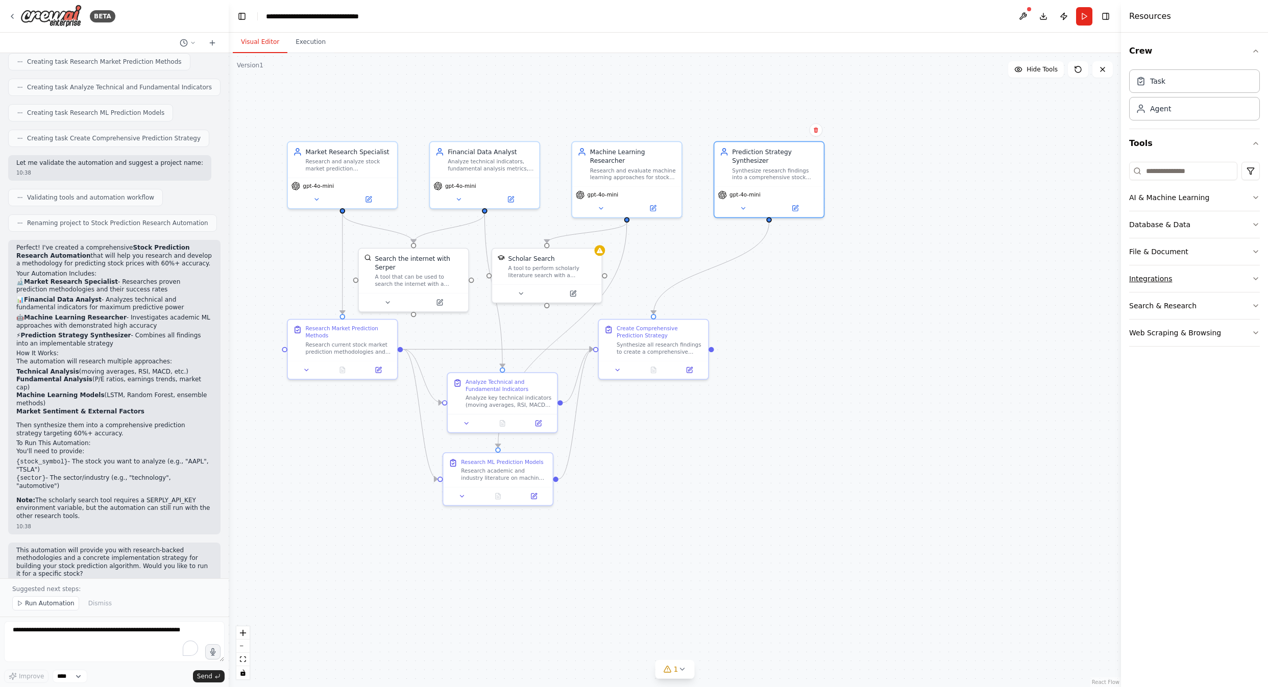
click at [1249, 279] on button "Integrations" at bounding box center [1194, 278] width 131 height 27
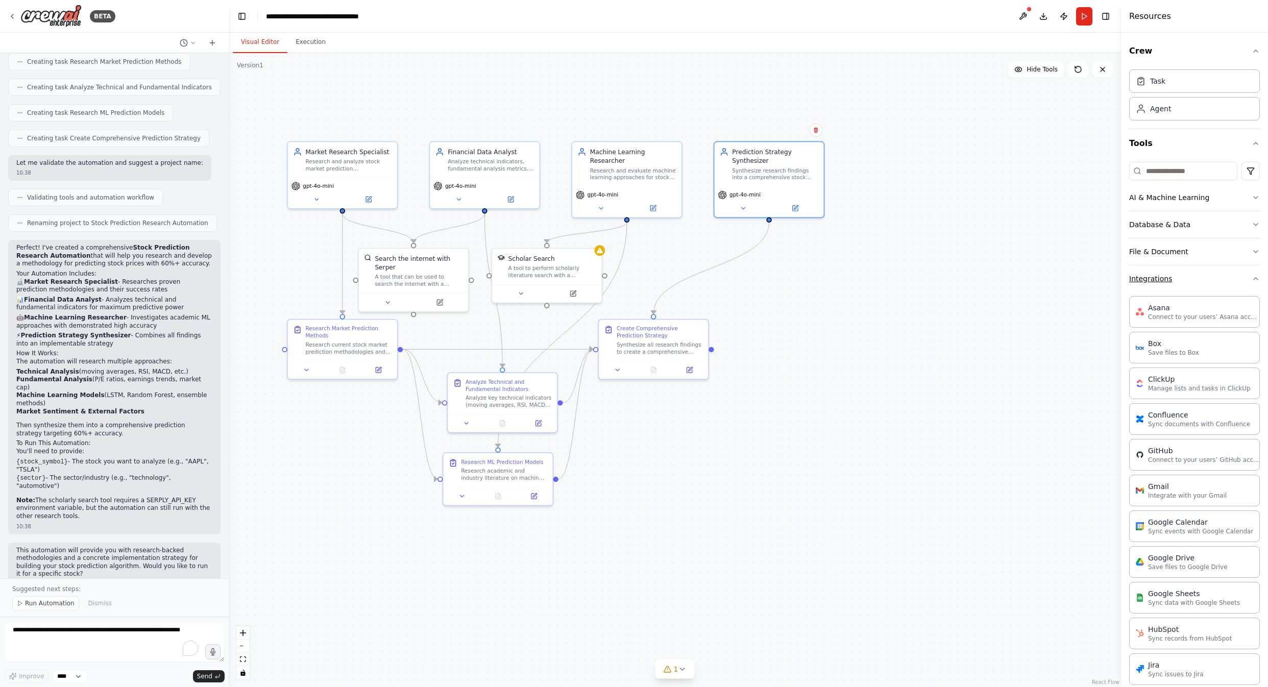
click at [1252, 279] on icon "button" at bounding box center [1256, 279] width 8 height 8
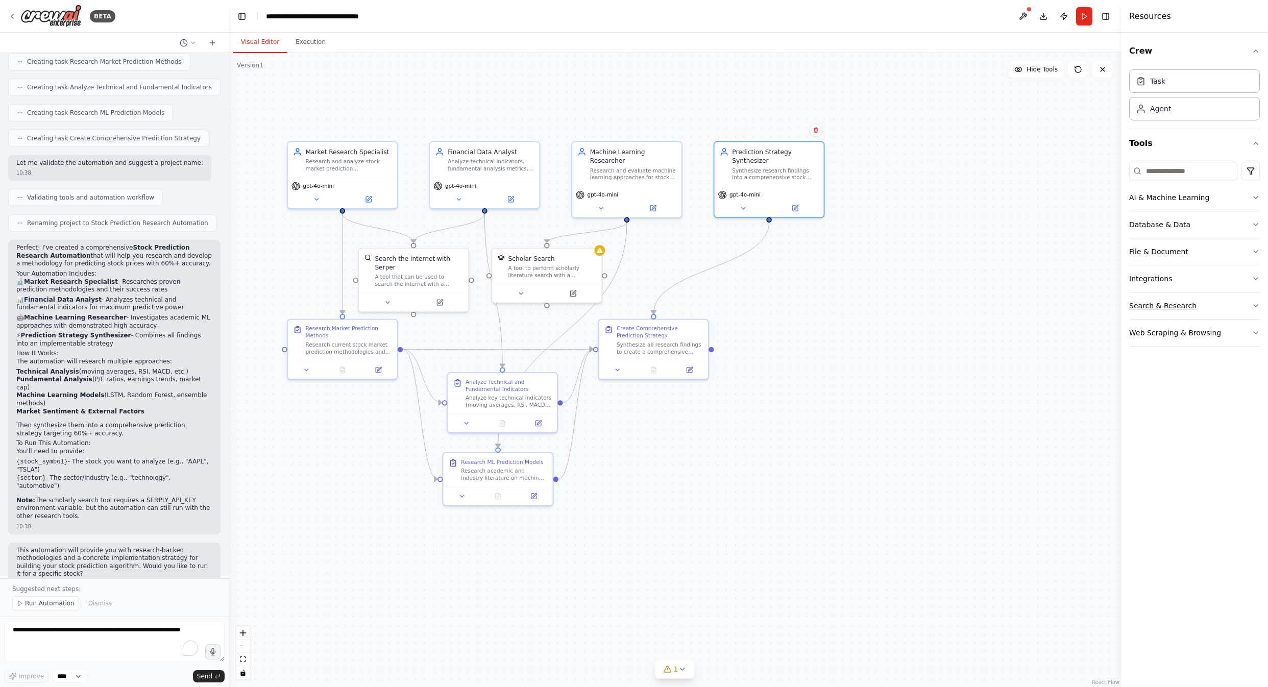
click at [1250, 303] on button "Search & Research" at bounding box center [1194, 306] width 131 height 27
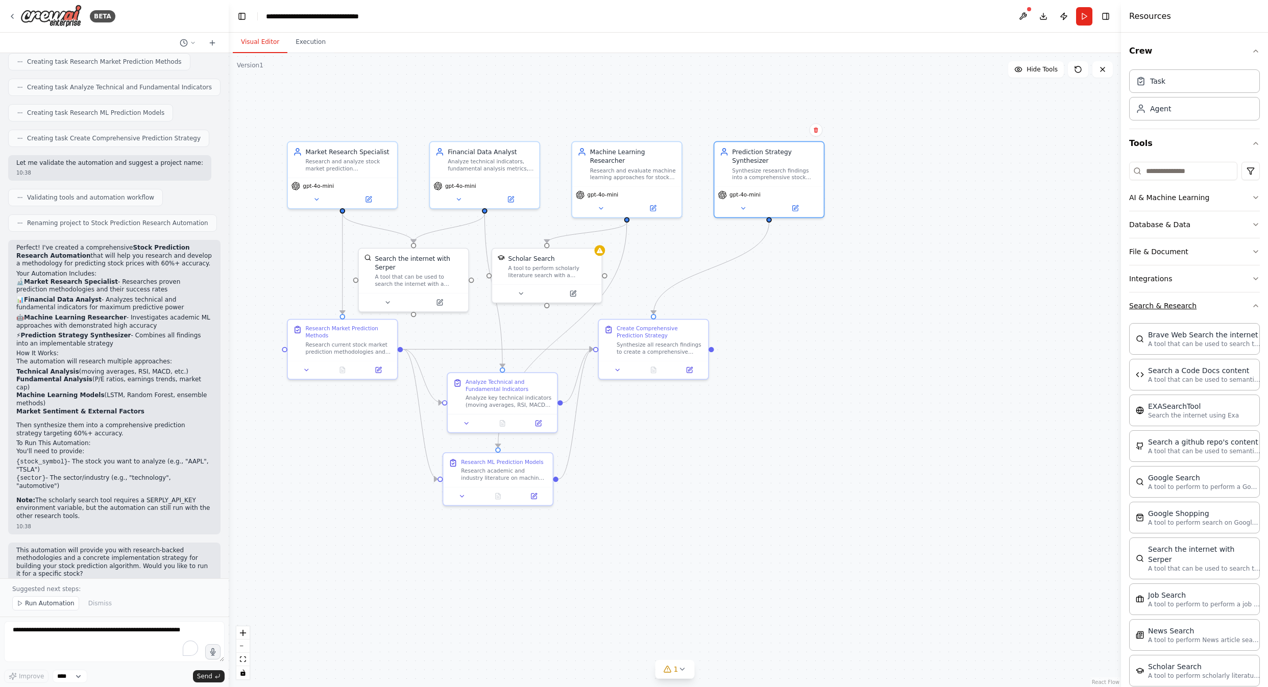
click at [1252, 303] on icon "button" at bounding box center [1256, 306] width 8 height 8
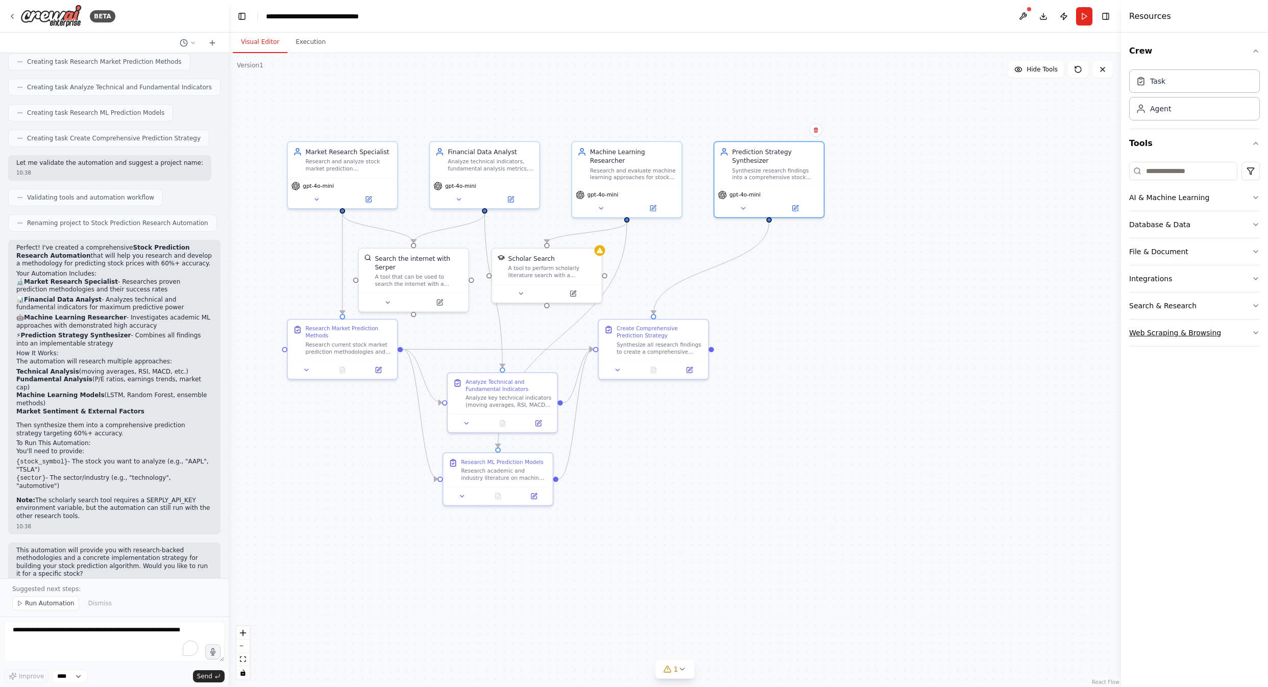
click at [1253, 331] on icon "button" at bounding box center [1256, 333] width 8 height 8
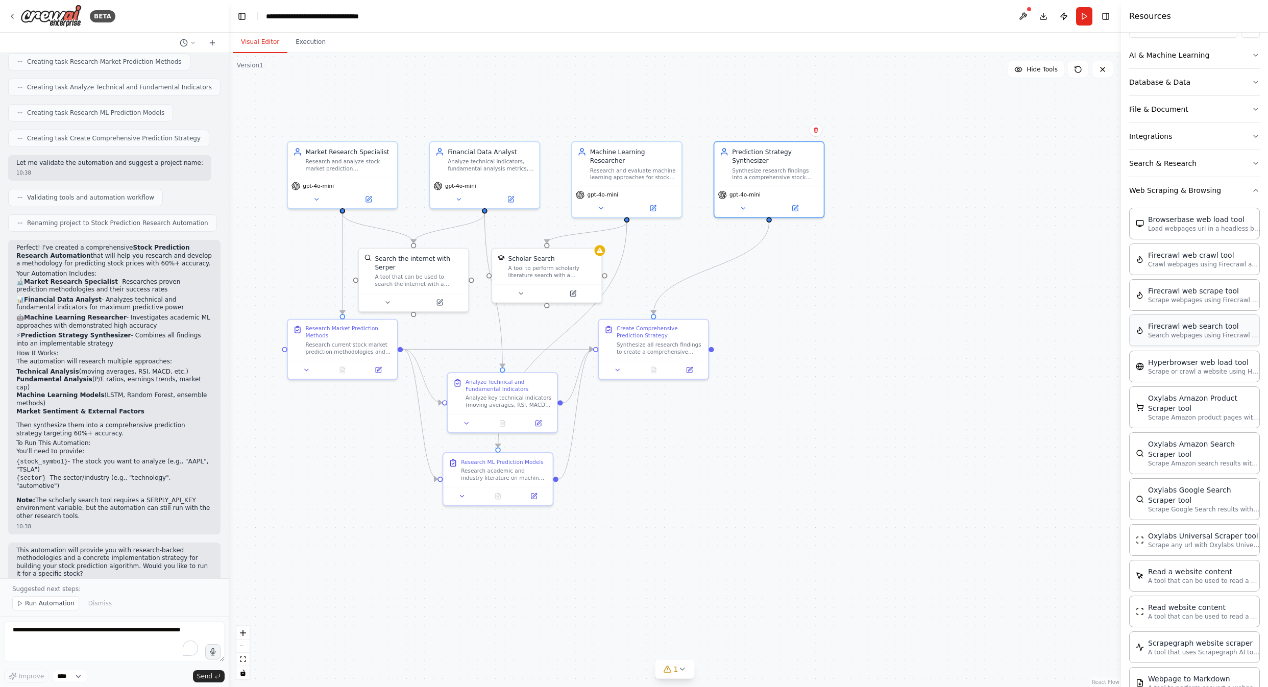
scroll to position [141, 0]
click at [1252, 188] on icon "button" at bounding box center [1256, 191] width 8 height 8
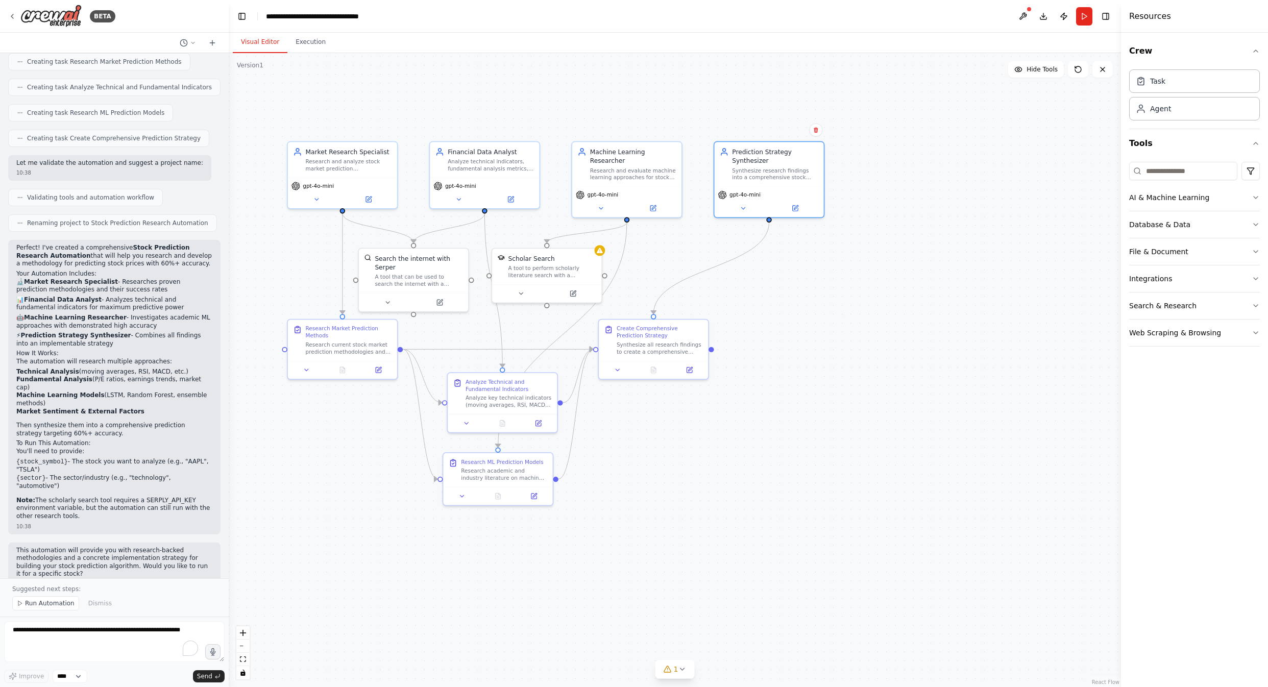
click at [500, 83] on div ".deletable-edge-delete-btn { width: 20px; height: 20px; border: 0px solid #ffff…" at bounding box center [675, 370] width 892 height 634
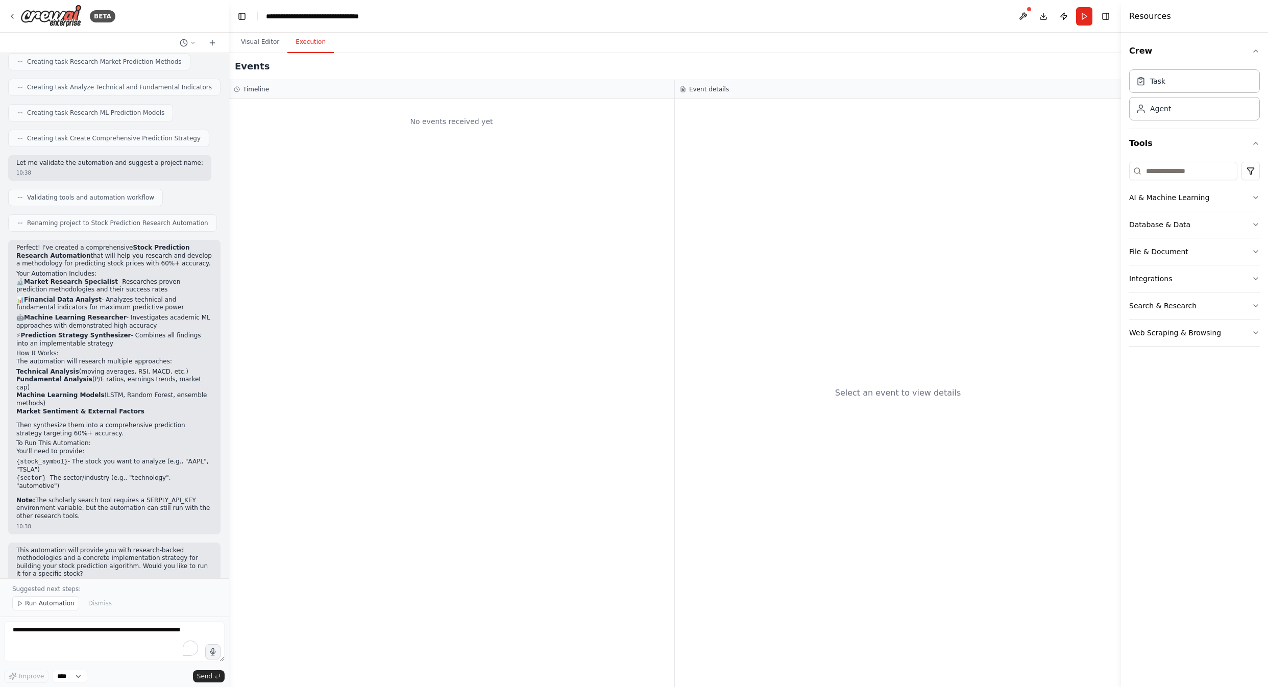
click at [314, 40] on button "Execution" at bounding box center [310, 42] width 46 height 21
click at [263, 41] on button "Visual Editor" at bounding box center [260, 42] width 55 height 21
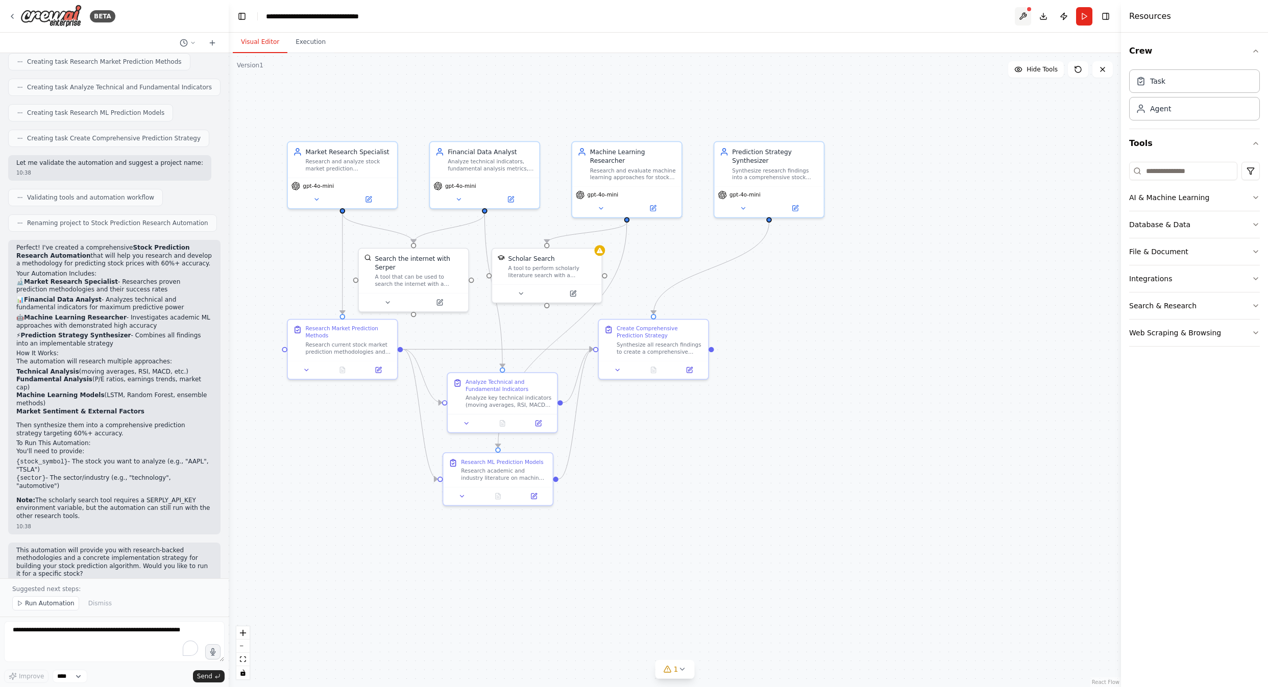
click at [1023, 15] on button at bounding box center [1023, 16] width 16 height 18
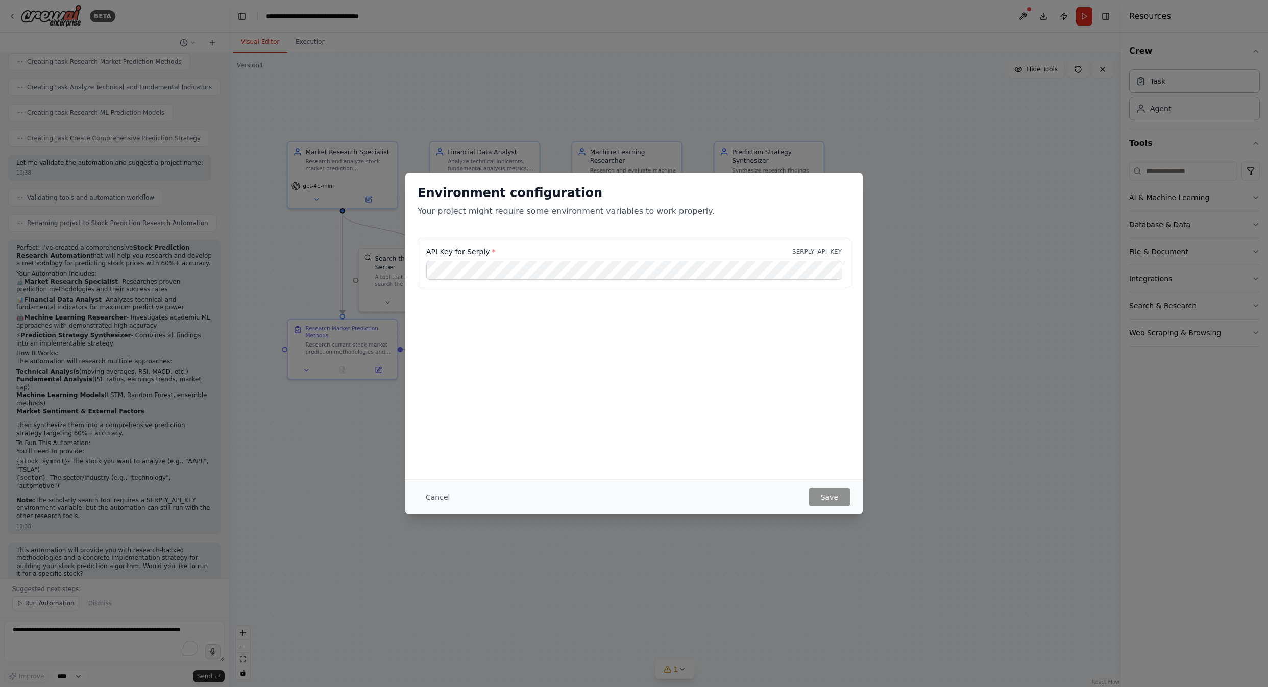
click at [932, 162] on div "Environment configuration Your project might require some environment variables…" at bounding box center [634, 343] width 1268 height 687
click at [440, 498] on button "Cancel" at bounding box center [438, 497] width 40 height 18
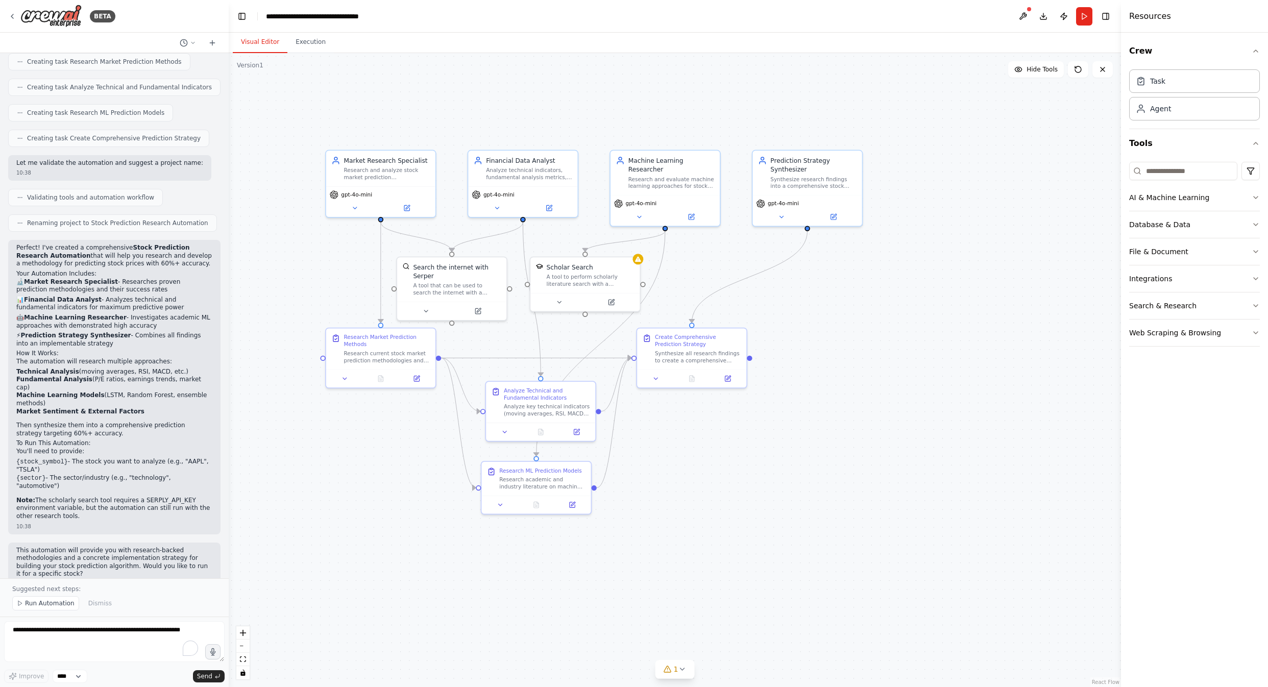
drag, startPoint x: 713, startPoint y: 353, endPoint x: 751, endPoint y: 362, distance: 39.3
click at [751, 362] on div ".deletable-edge-delete-btn { width: 20px; height: 20px; border: 0px solid #ffff…" at bounding box center [675, 370] width 892 height 634
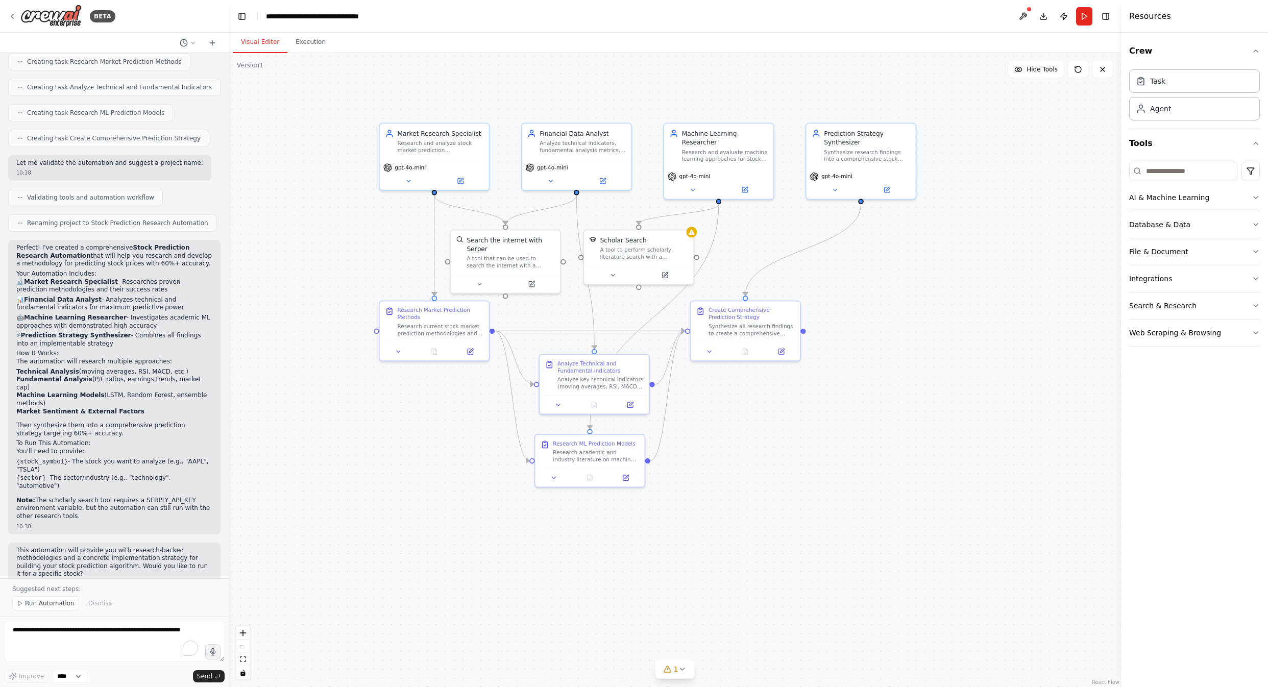
drag, startPoint x: 719, startPoint y: 488, endPoint x: 772, endPoint y: 460, distance: 60.3
click at [772, 460] on div ".deletable-edge-delete-btn { width: 20px; height: 20px; border: 0px solid #ffff…" at bounding box center [675, 370] width 892 height 634
click at [54, 604] on span "Run Automation" at bounding box center [50, 603] width 50 height 8
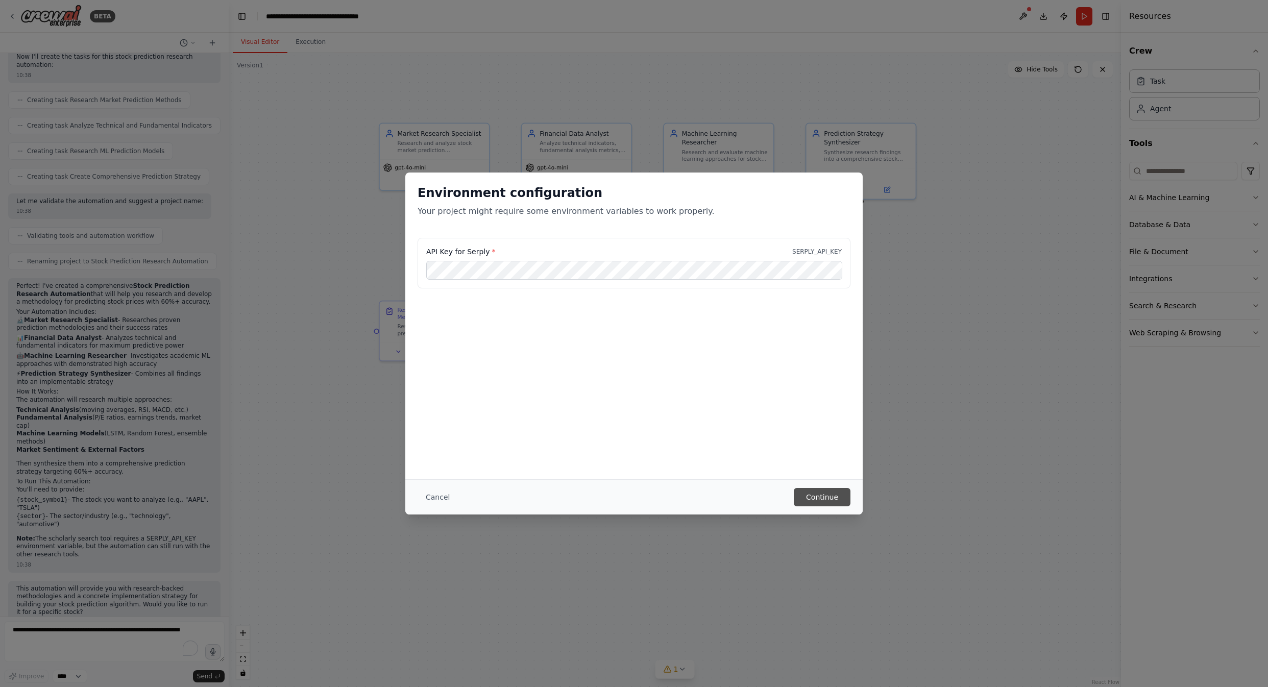
click at [811, 499] on button "Continue" at bounding box center [822, 497] width 57 height 18
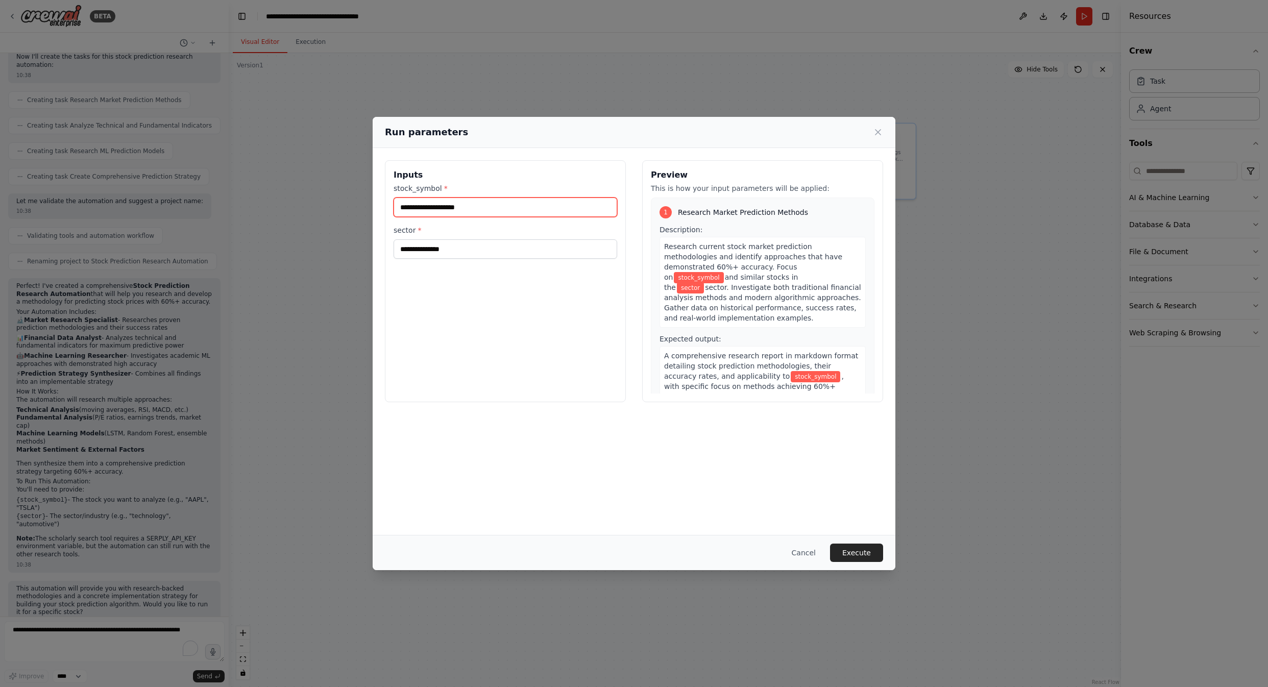
click at [478, 209] on input "stock_symbol *" at bounding box center [506, 207] width 224 height 19
type input "****"
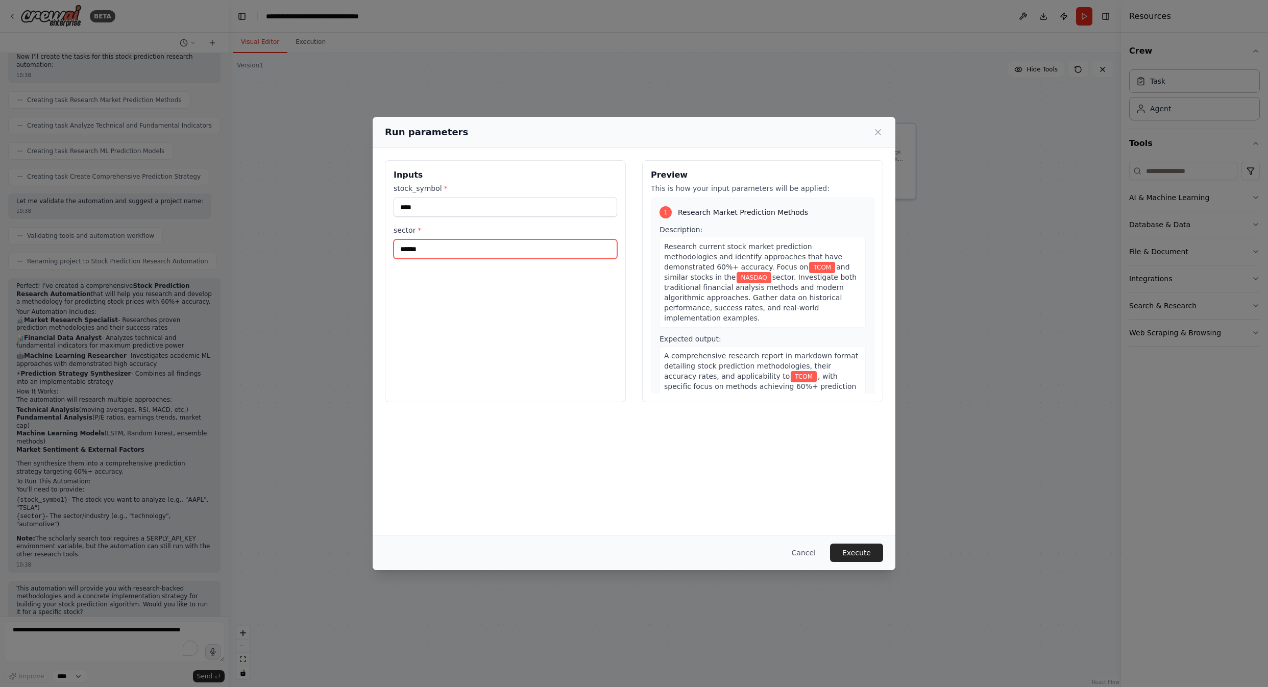
type input "******"
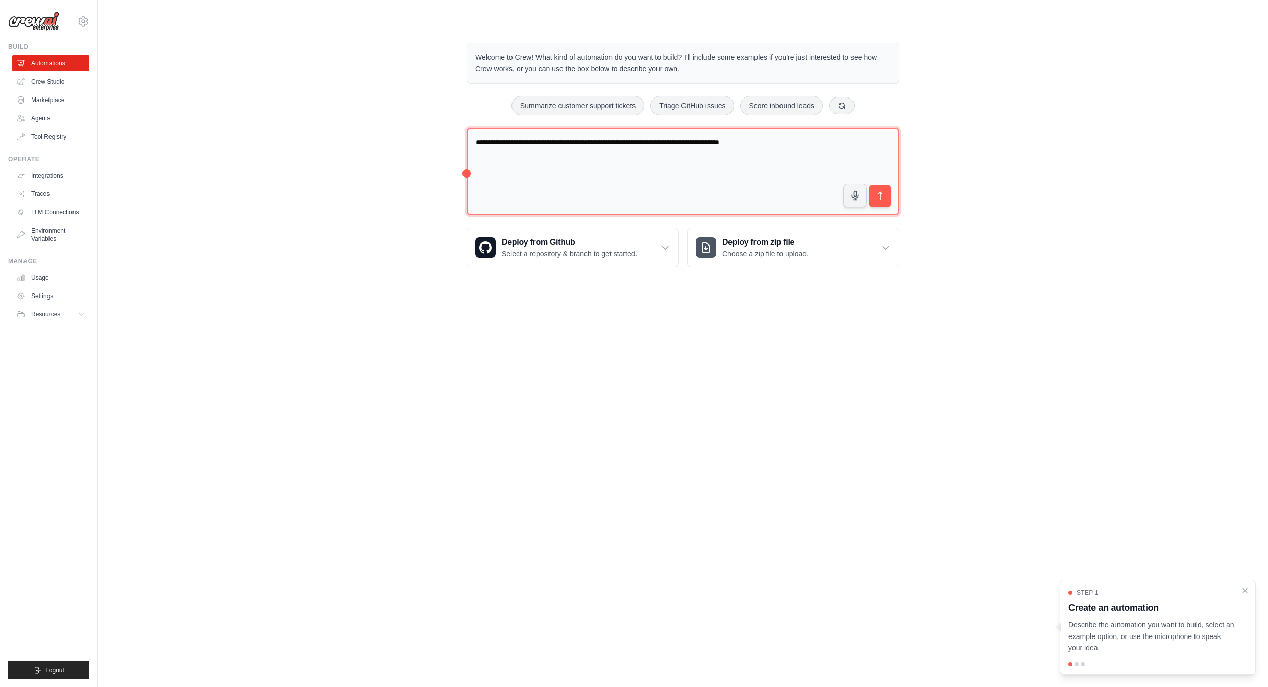
click at [550, 167] on textarea "**********" at bounding box center [683, 172] width 433 height 88
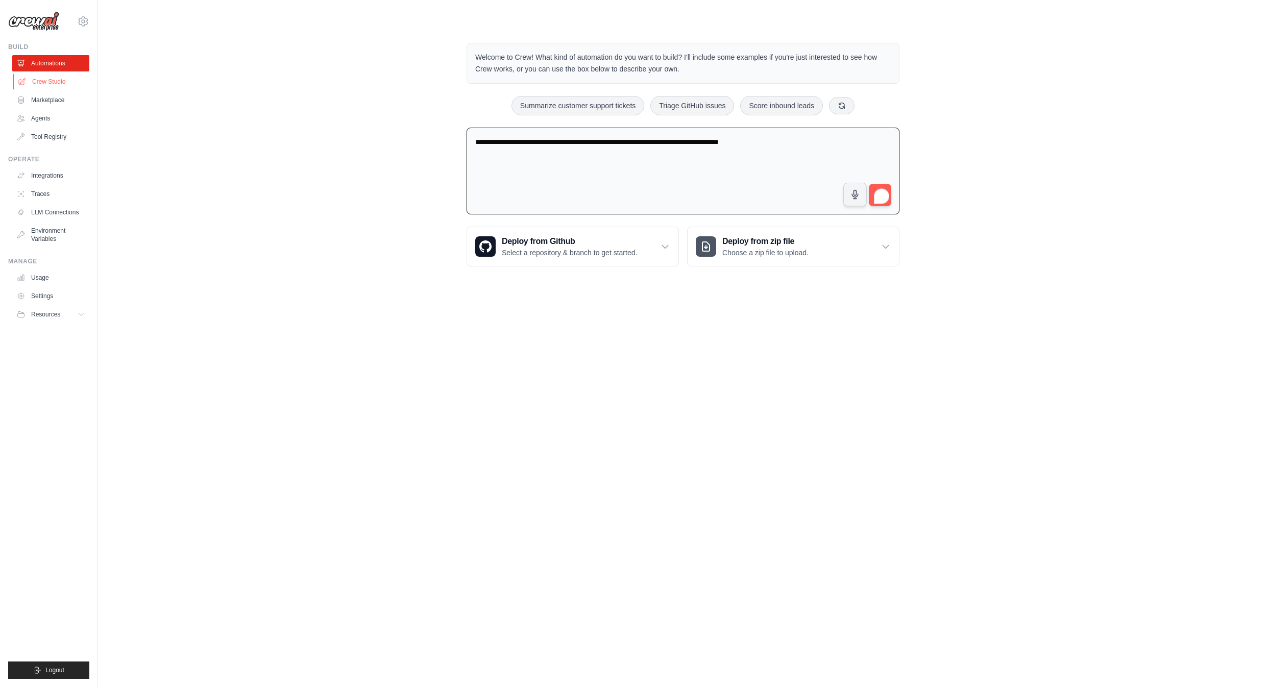
click at [45, 79] on link "Crew Studio" at bounding box center [51, 82] width 77 height 16
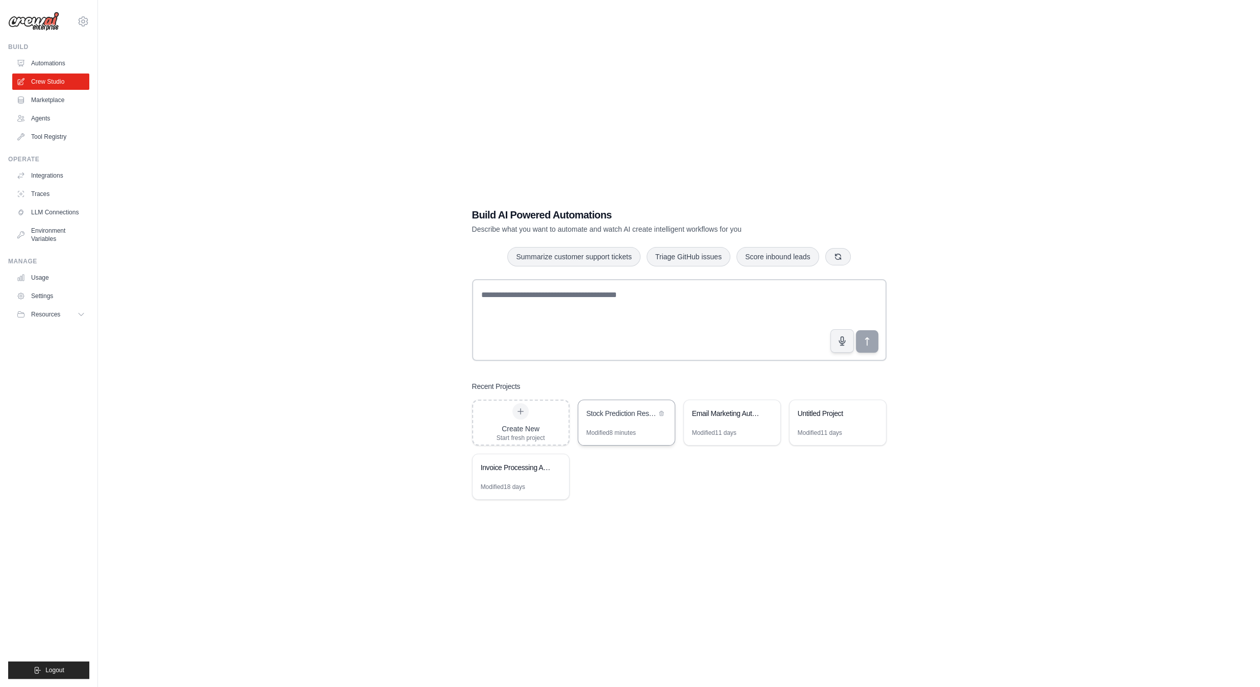
click at [621, 418] on div "Stock Prediction Research Automation" at bounding box center [622, 413] width 70 height 10
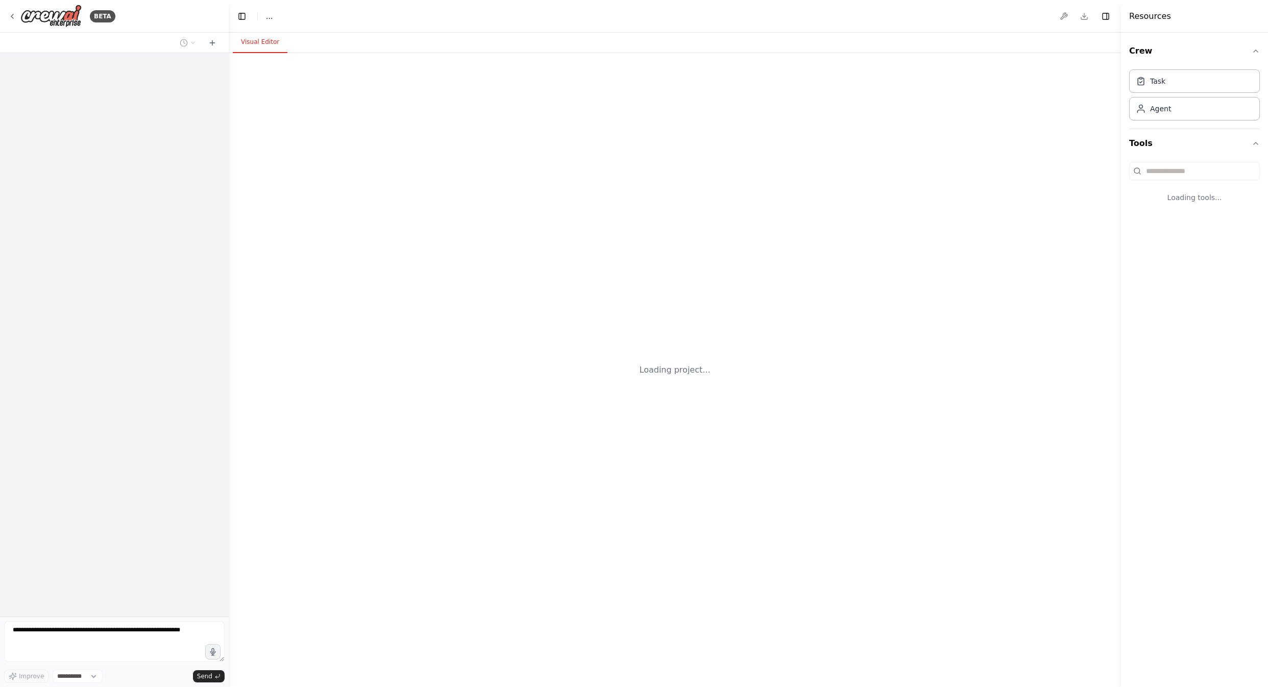
select select "****"
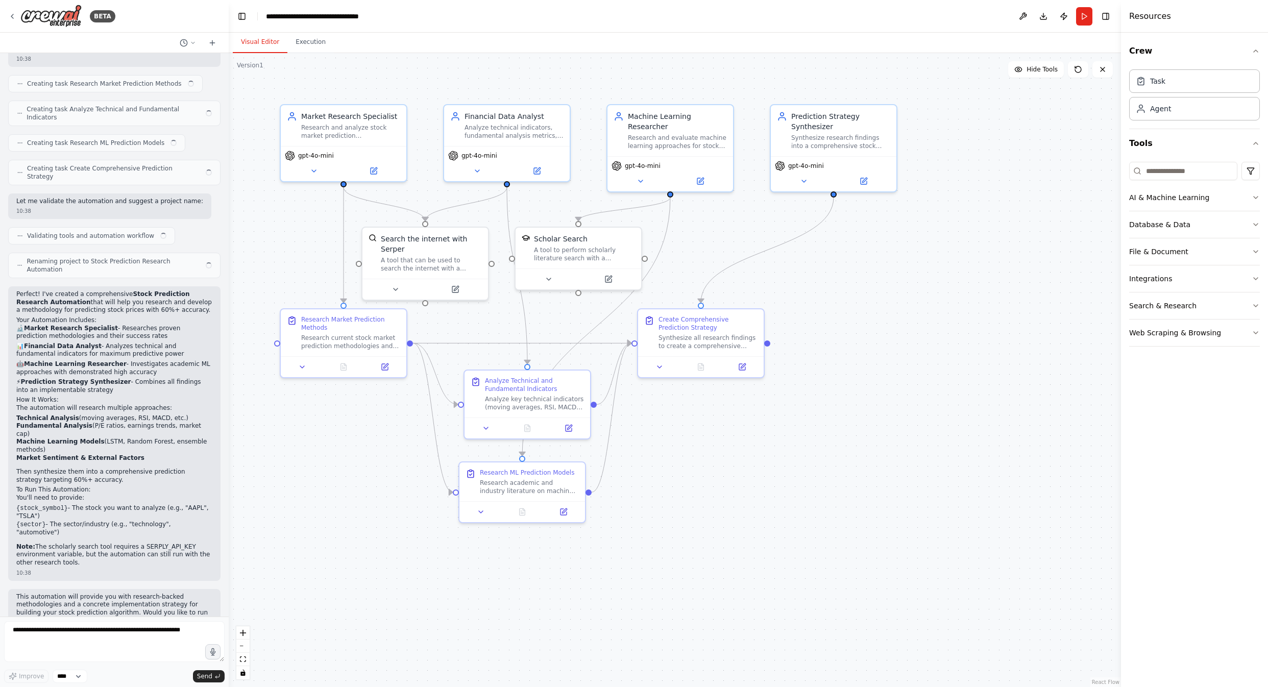
scroll to position [509, 0]
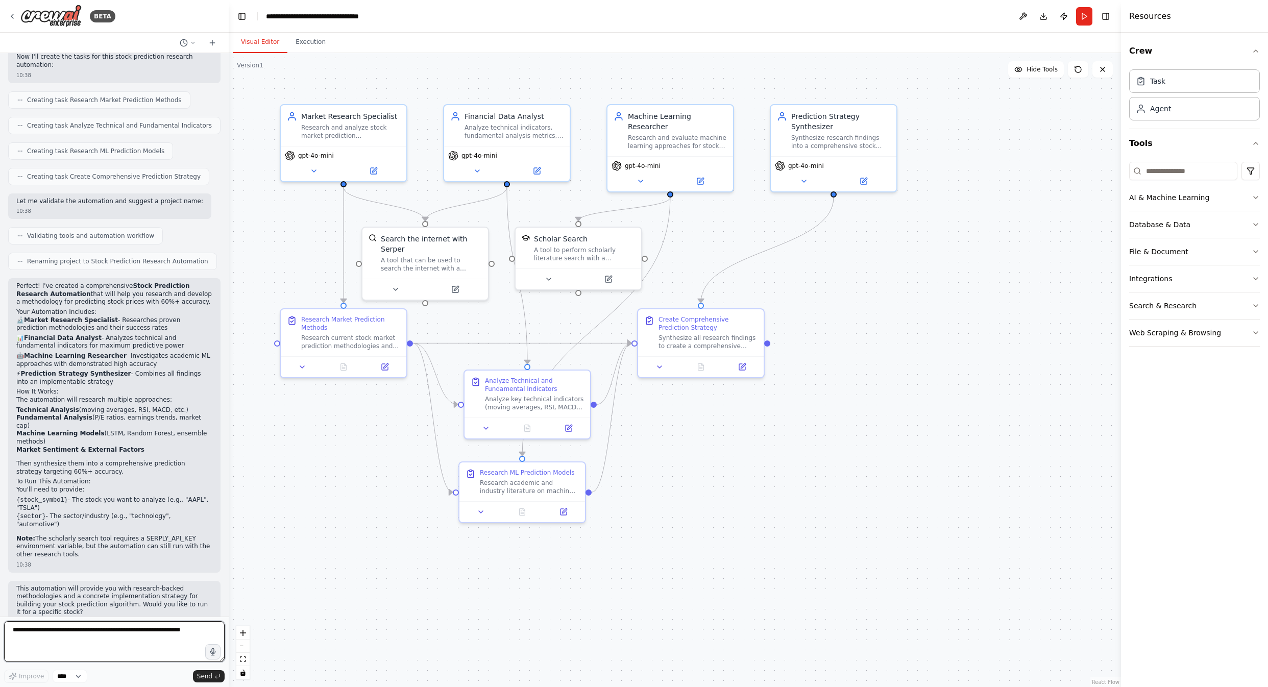
click at [89, 641] on textarea at bounding box center [114, 641] width 221 height 41
click at [1086, 17] on button "Run" at bounding box center [1084, 16] width 16 height 18
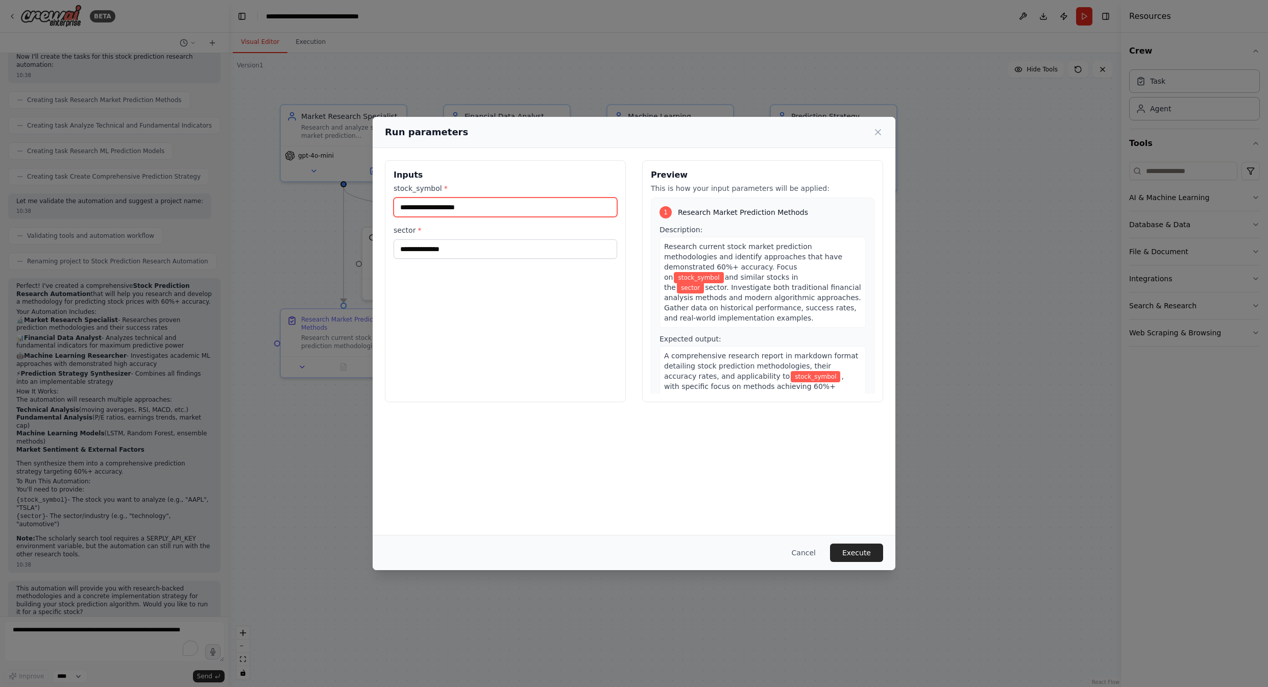
click at [455, 210] on input "stock_symbol *" at bounding box center [506, 207] width 224 height 19
type input "****"
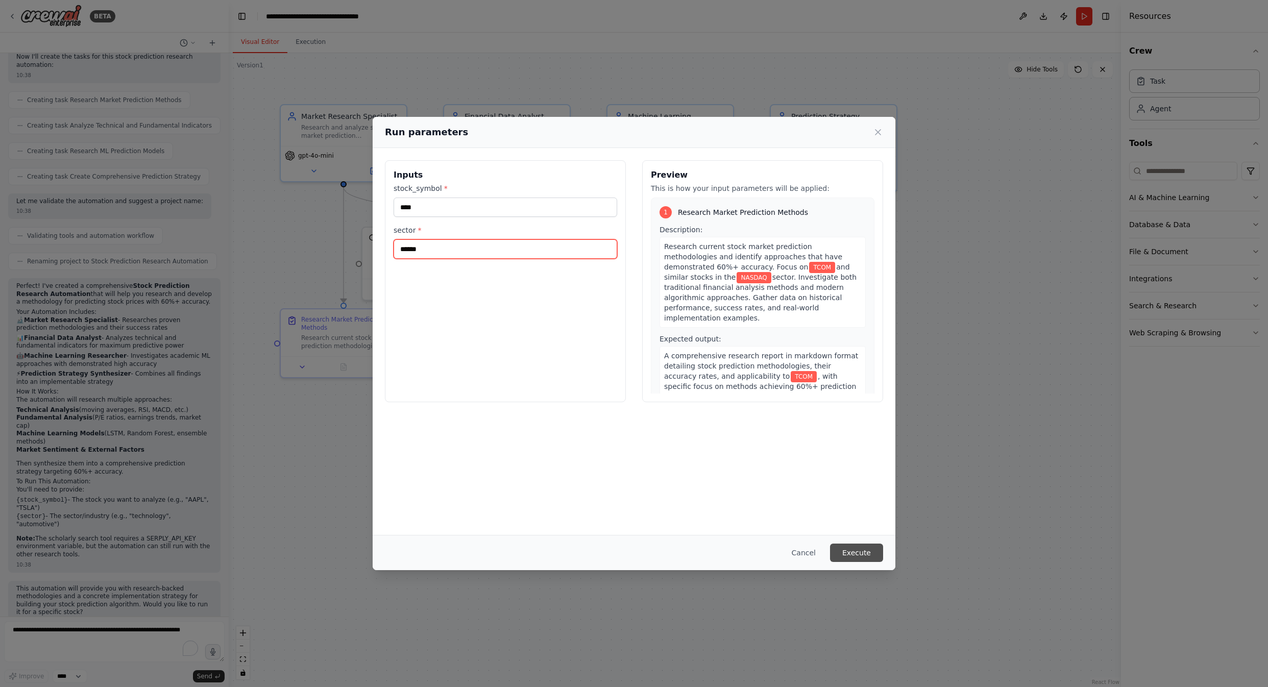
type input "******"
click at [847, 553] on button "Execute" at bounding box center [856, 553] width 53 height 18
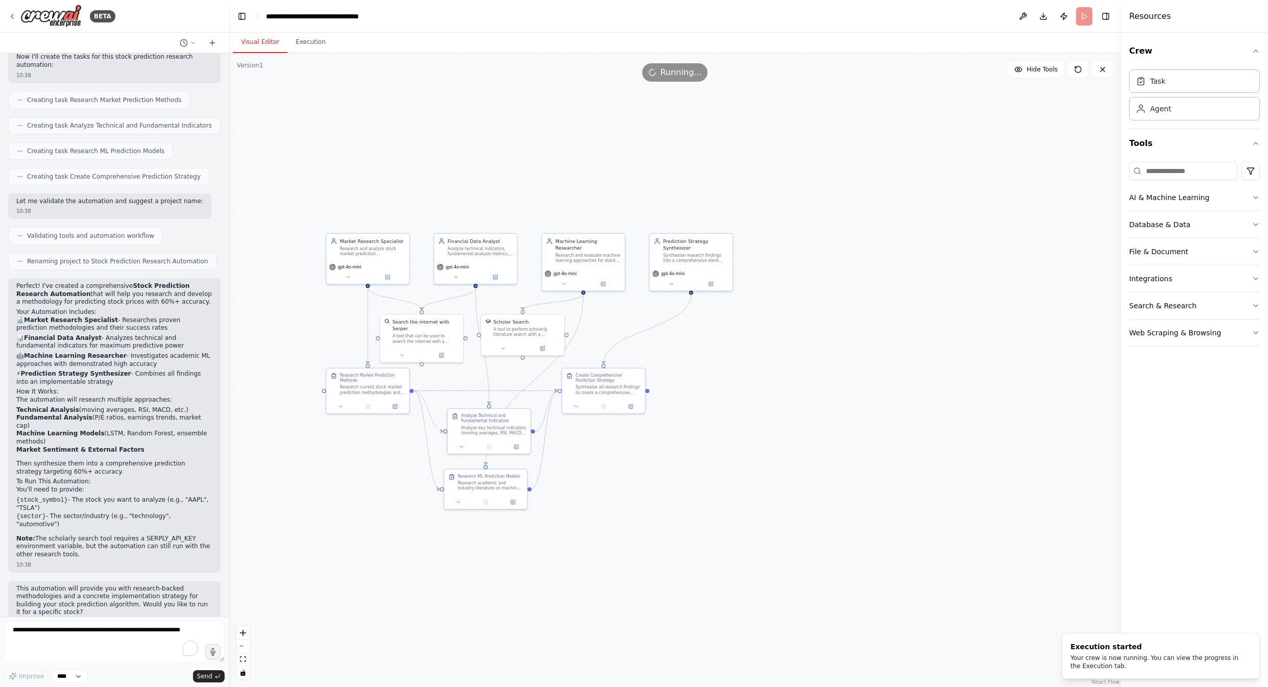
drag, startPoint x: 673, startPoint y: 461, endPoint x: 747, endPoint y: 431, distance: 80.2
click at [723, 442] on div ".deletable-edge-delete-btn { width: 20px; height: 20px; border: 0px solid #ffff…" at bounding box center [675, 370] width 892 height 634
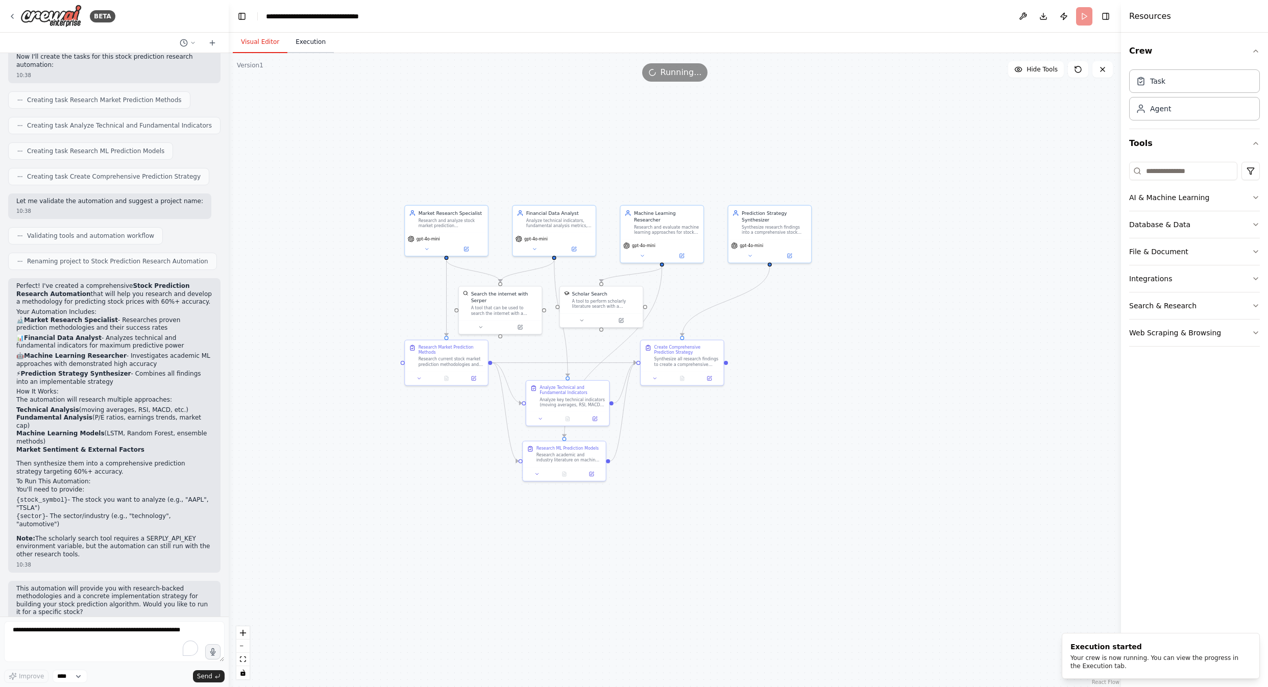
click at [309, 41] on button "Execution" at bounding box center [310, 42] width 46 height 21
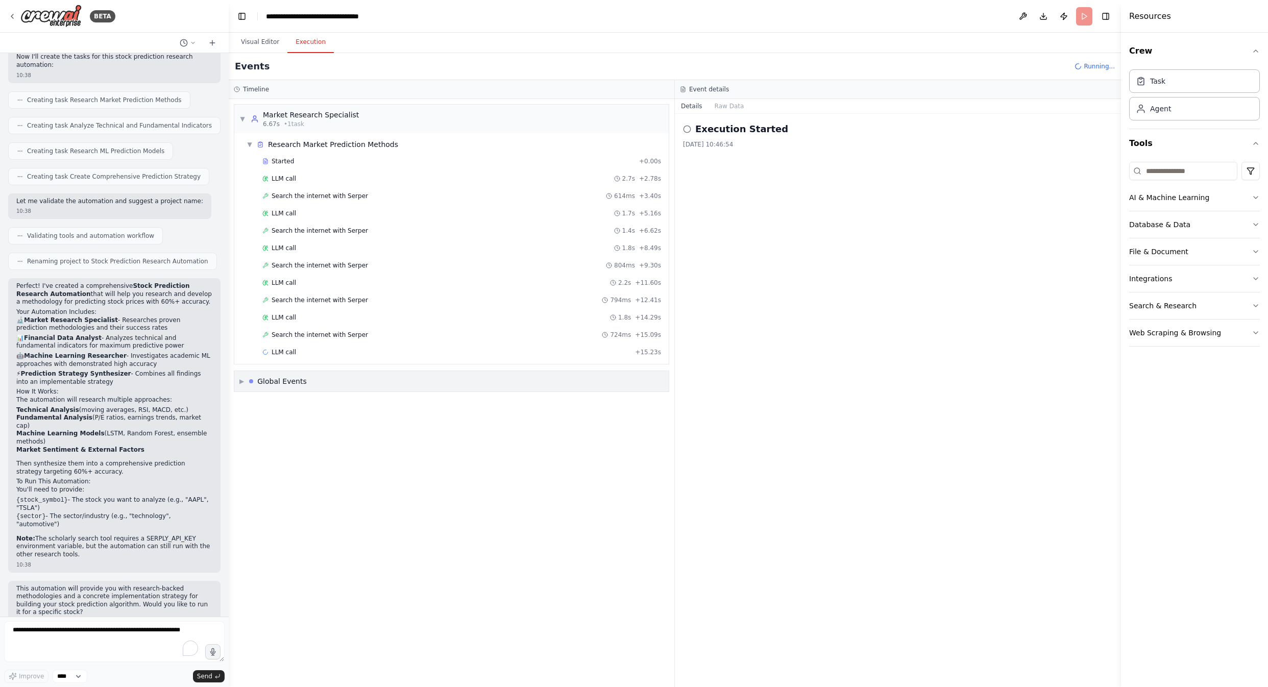
click at [242, 377] on span "▶" at bounding box center [241, 381] width 5 height 8
click at [243, 400] on icon at bounding box center [245, 403] width 6 height 6
click at [246, 418] on icon at bounding box center [245, 421] width 6 height 6
click at [269, 400] on span "Execution Started" at bounding box center [278, 403] width 55 height 8
click at [275, 417] on span "Crew Kickoff Started" at bounding box center [282, 421] width 62 height 8
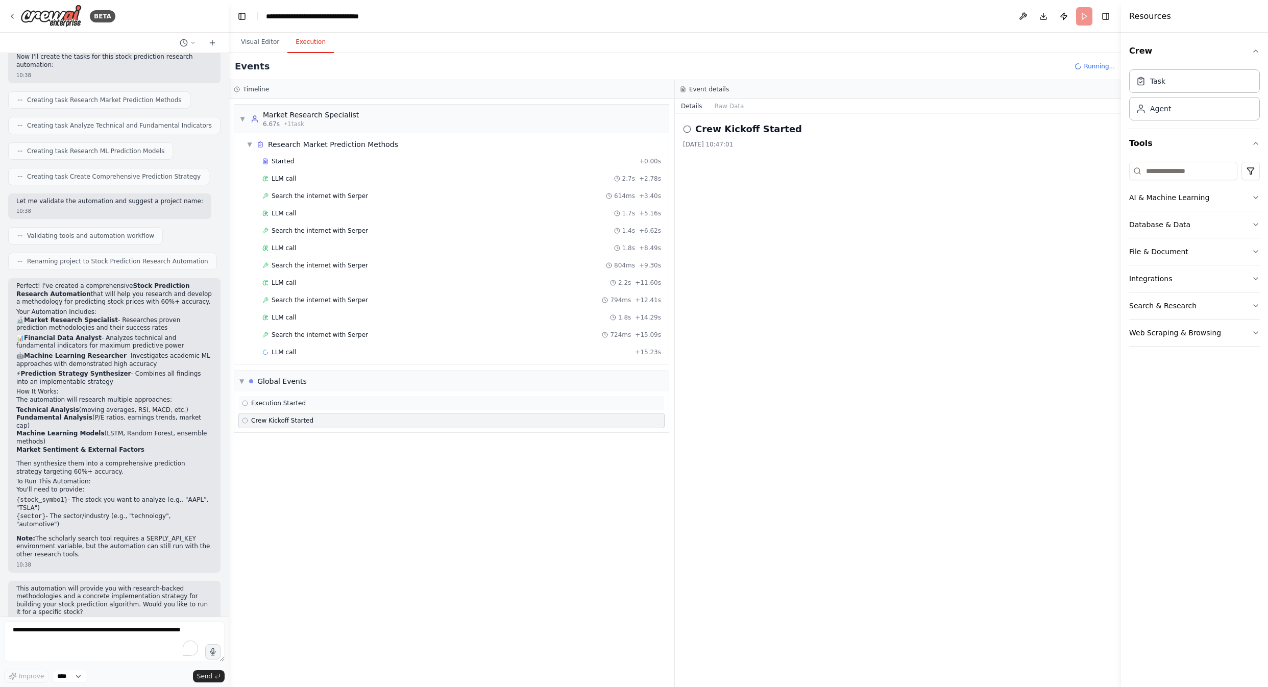
click at [270, 399] on span "Execution Started" at bounding box center [278, 403] width 55 height 8
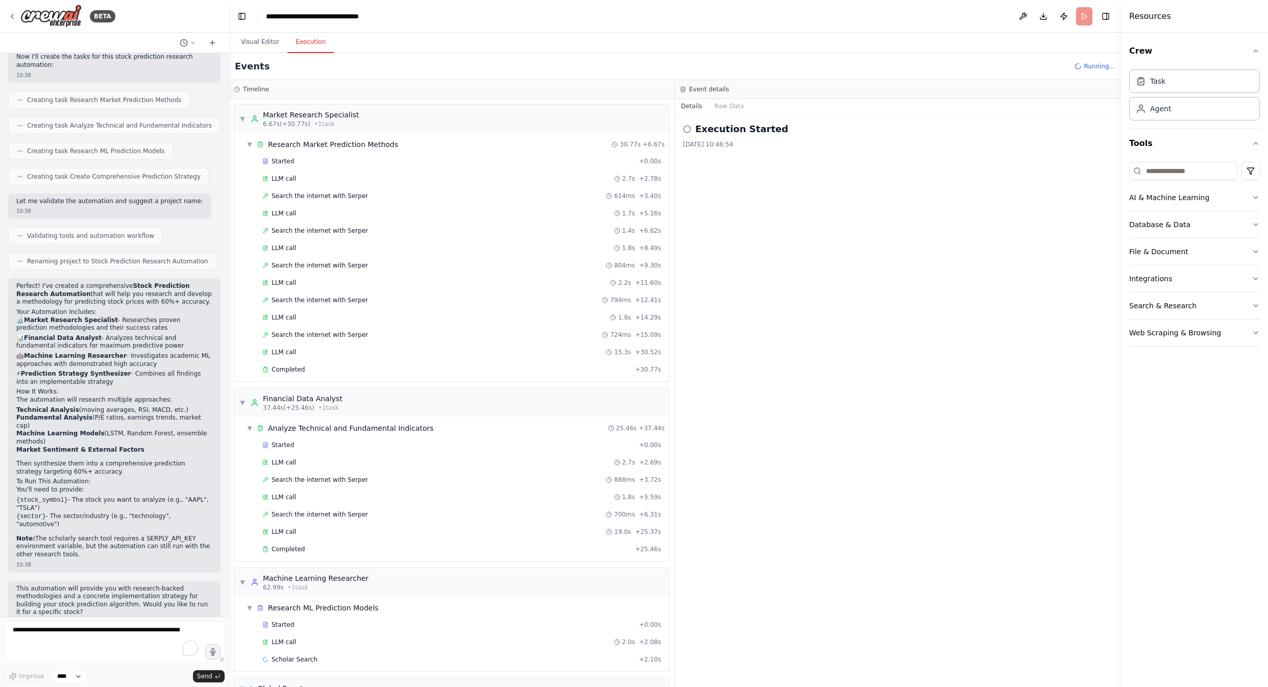
drag, startPoint x: 783, startPoint y: 608, endPoint x: 757, endPoint y: 591, distance: 31.3
click at [783, 608] on div "Execution Started [DATE] 10:46:54" at bounding box center [898, 400] width 446 height 573
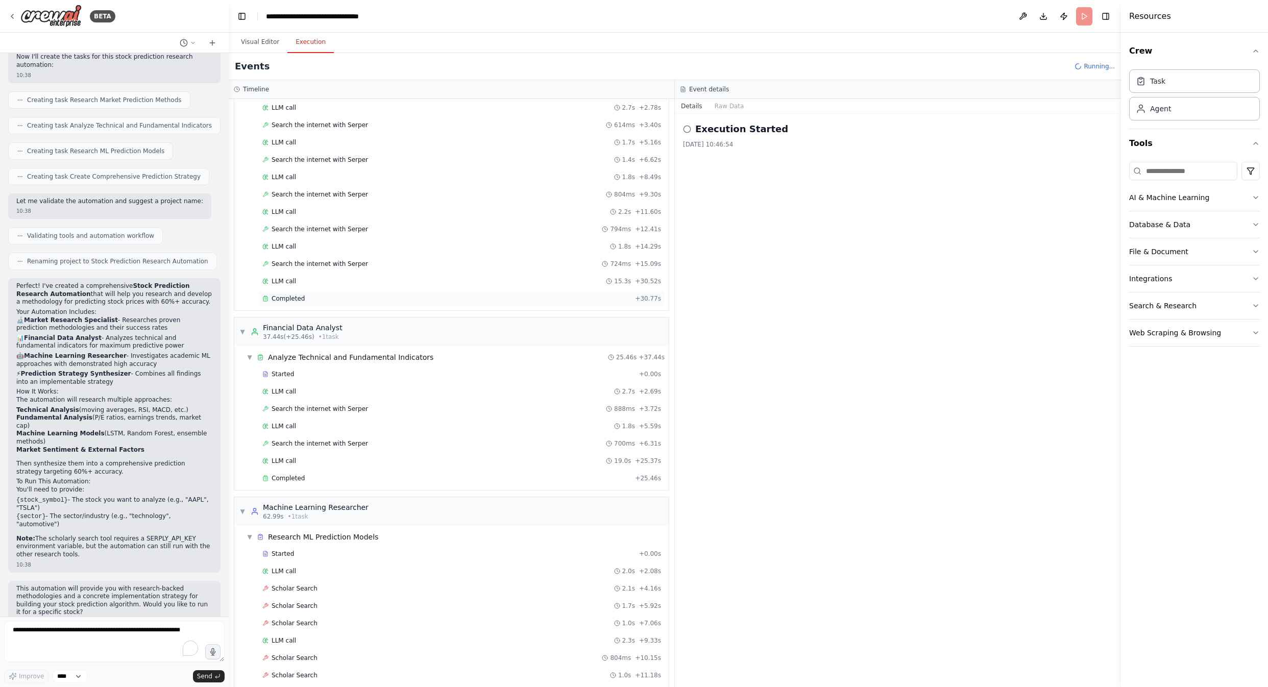
scroll to position [173, 0]
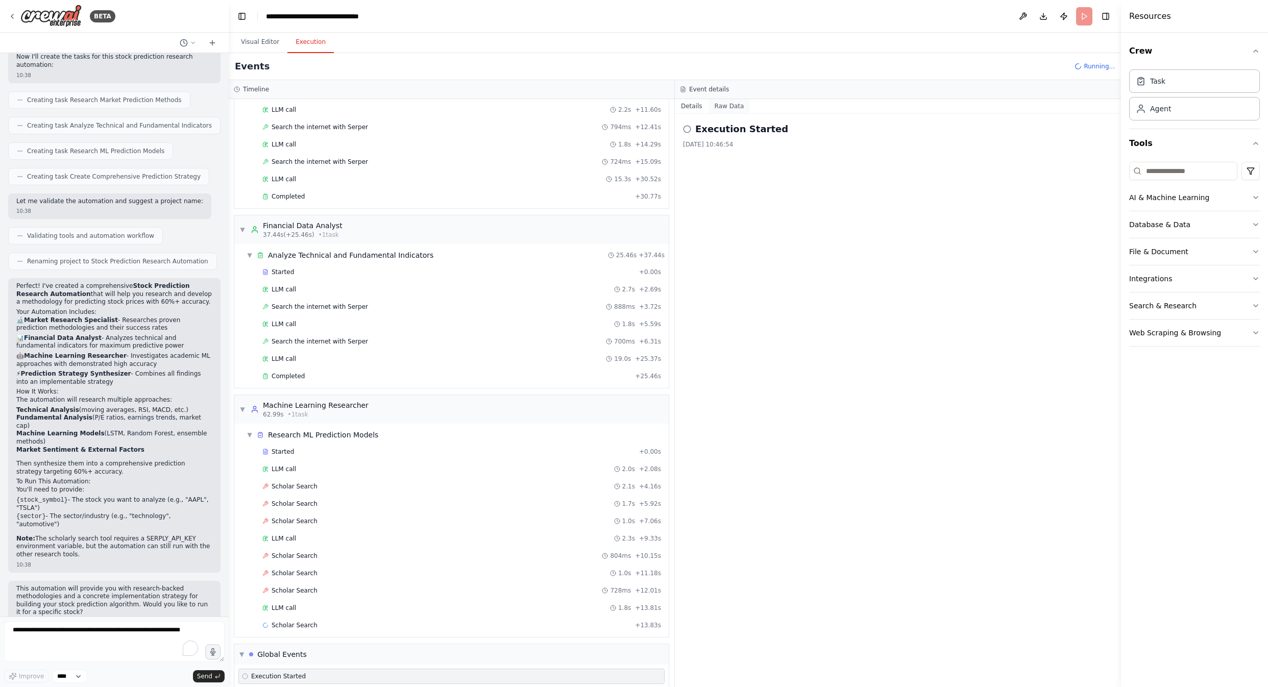
click at [727, 104] on button "Raw Data" at bounding box center [730, 106] width 42 height 14
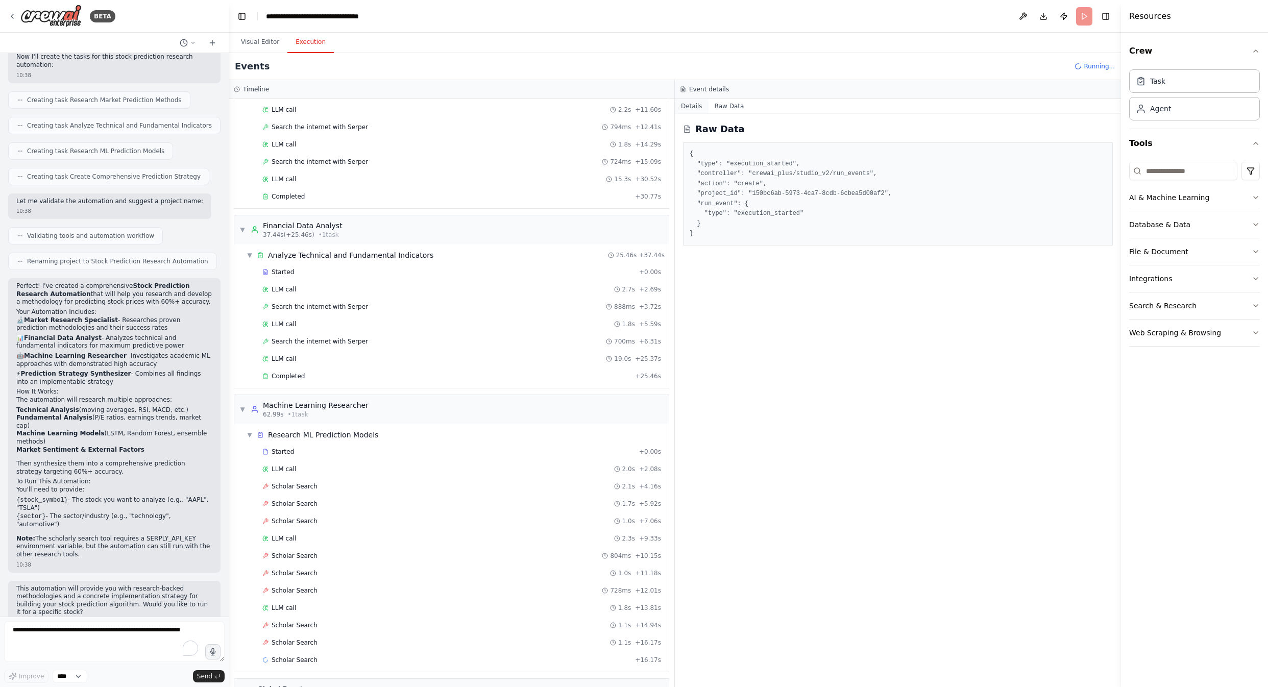
click at [689, 104] on button "Details" at bounding box center [692, 106] width 34 height 14
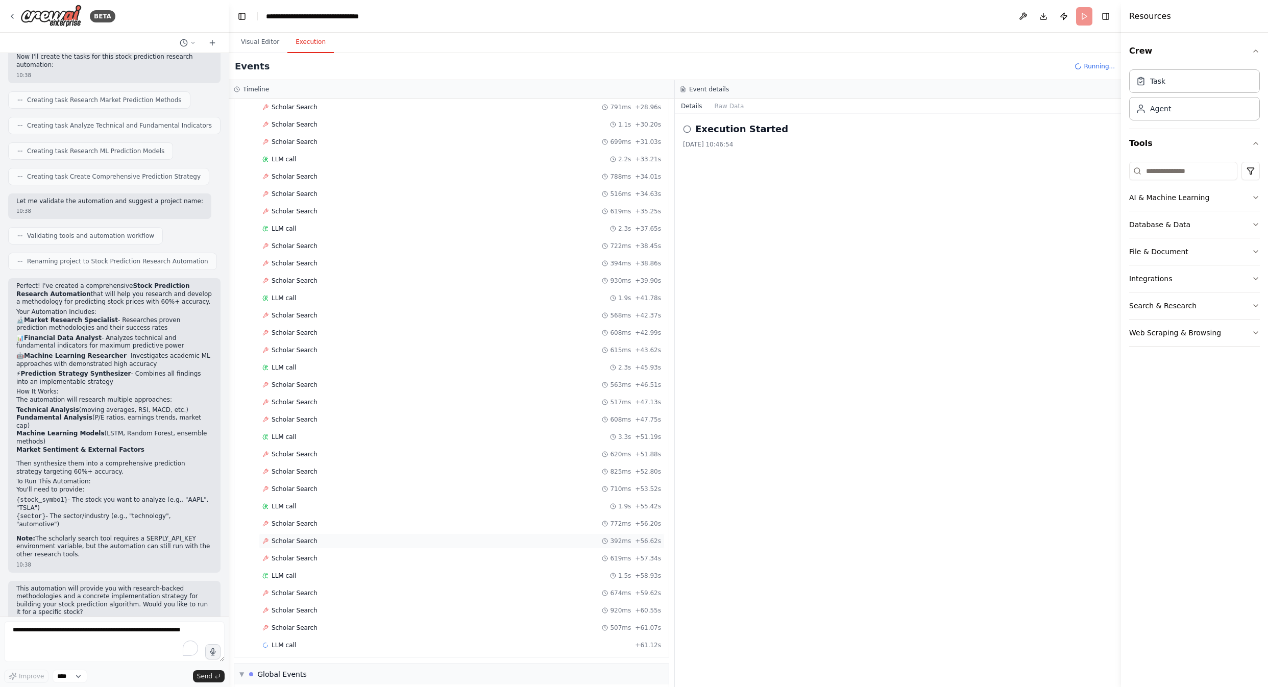
scroll to position [922, 0]
